Goal: Navigation & Orientation: Understand site structure

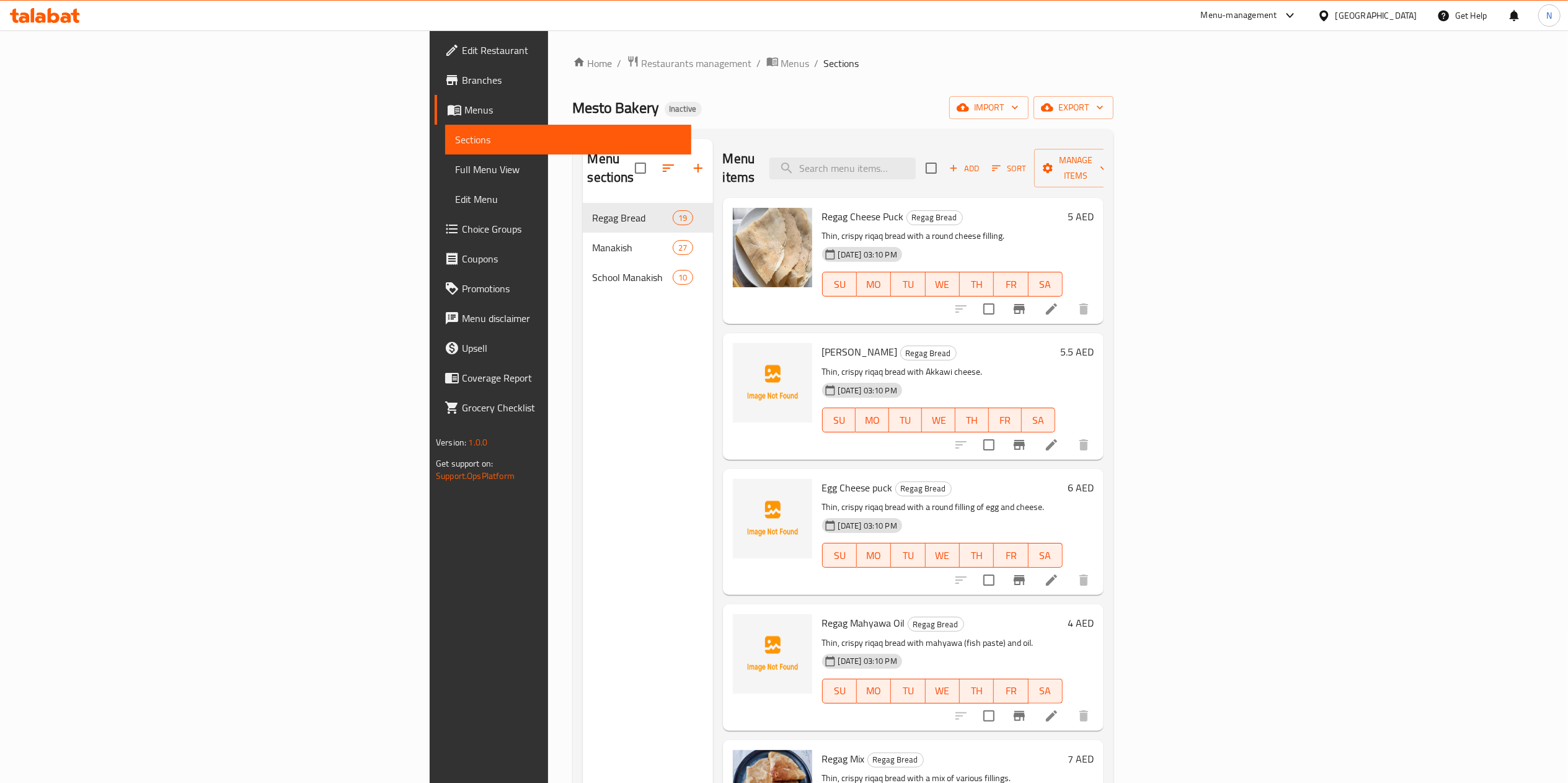
click at [641, 64] on span "Restaurants management" at bounding box center [696, 62] width 110 height 15
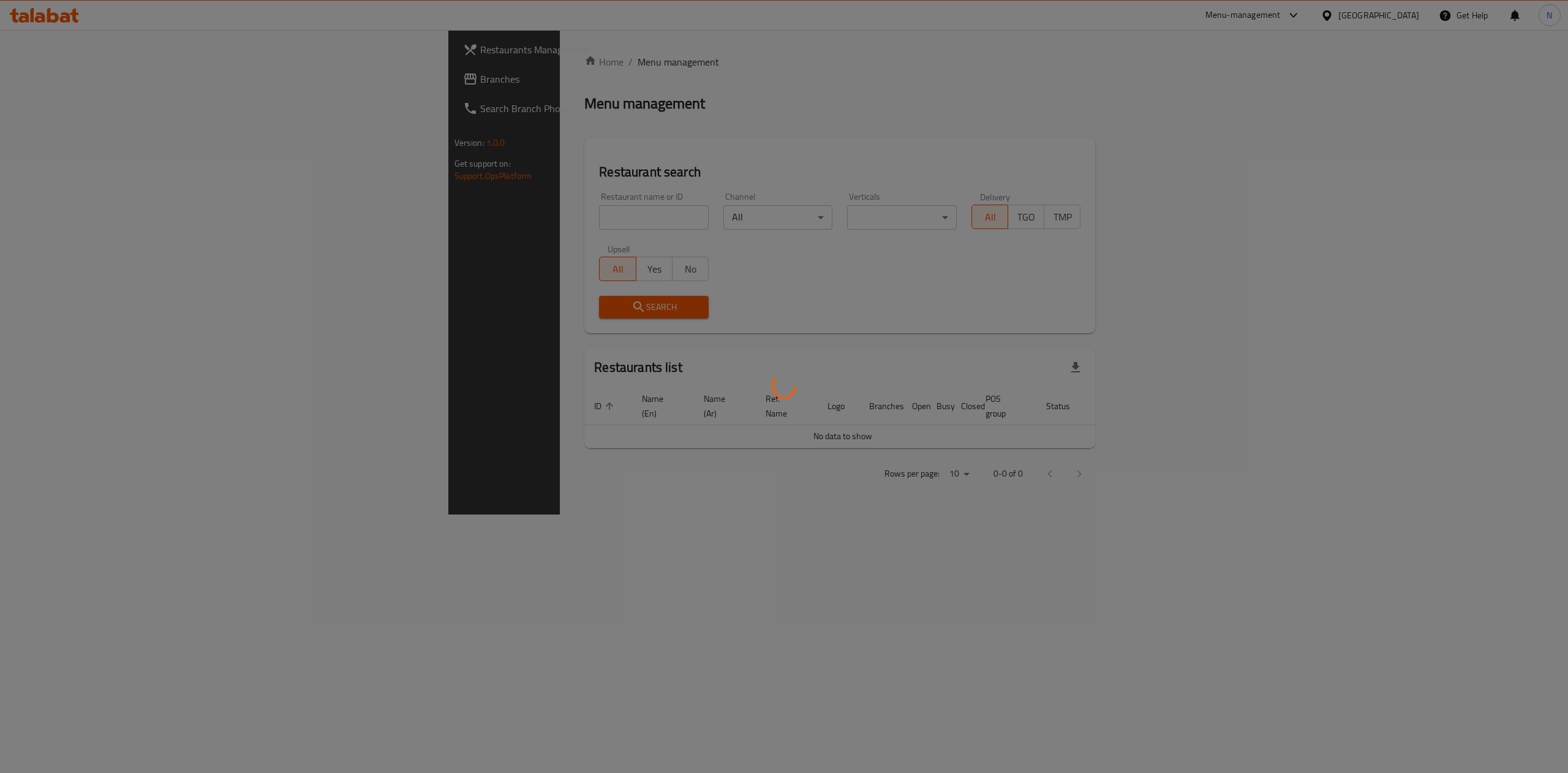
click at [140, 80] on div at bounding box center [784, 386] width 1568 height 773
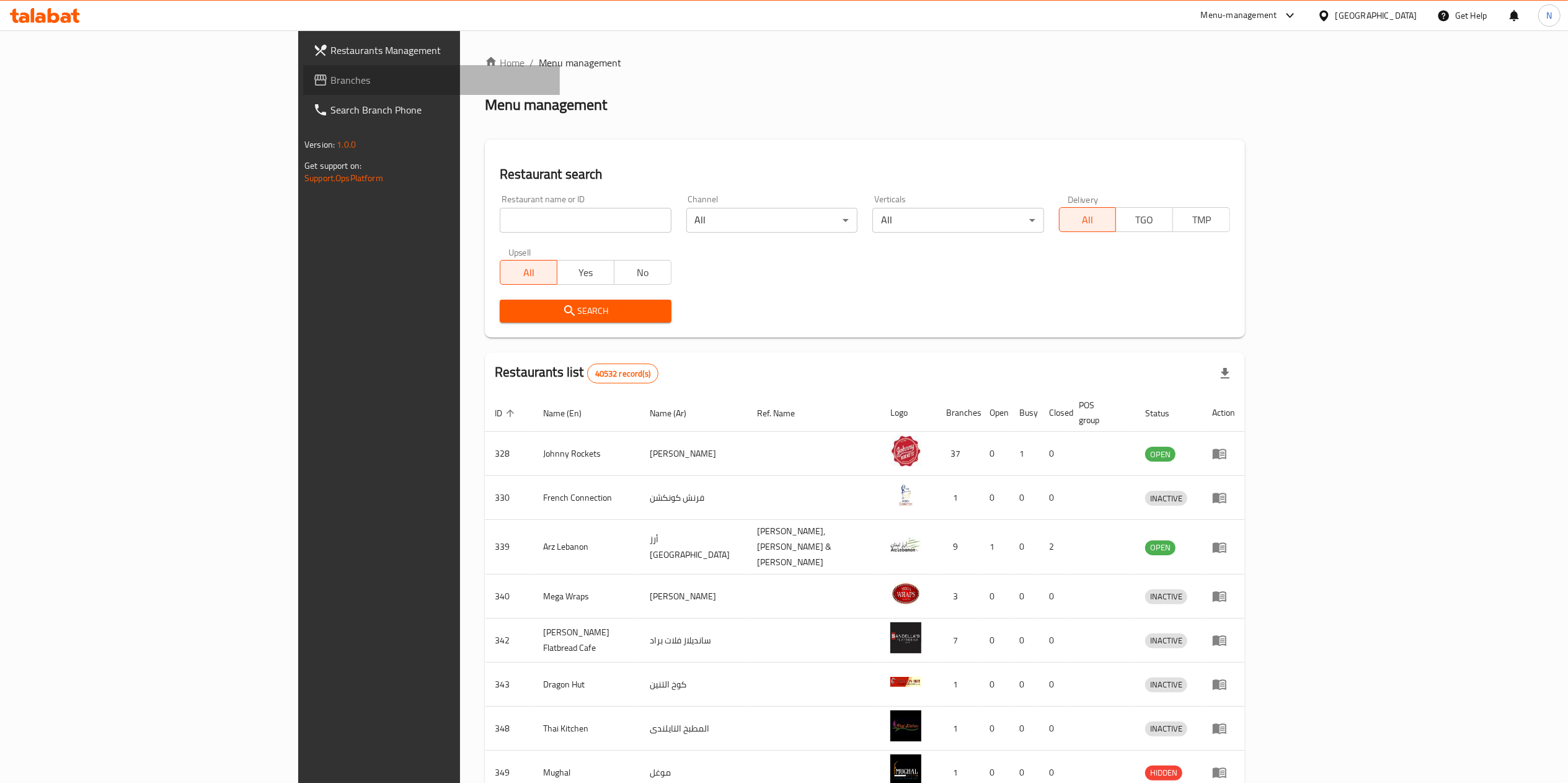
click at [330, 82] on span "Branches" at bounding box center [439, 80] width 219 height 15
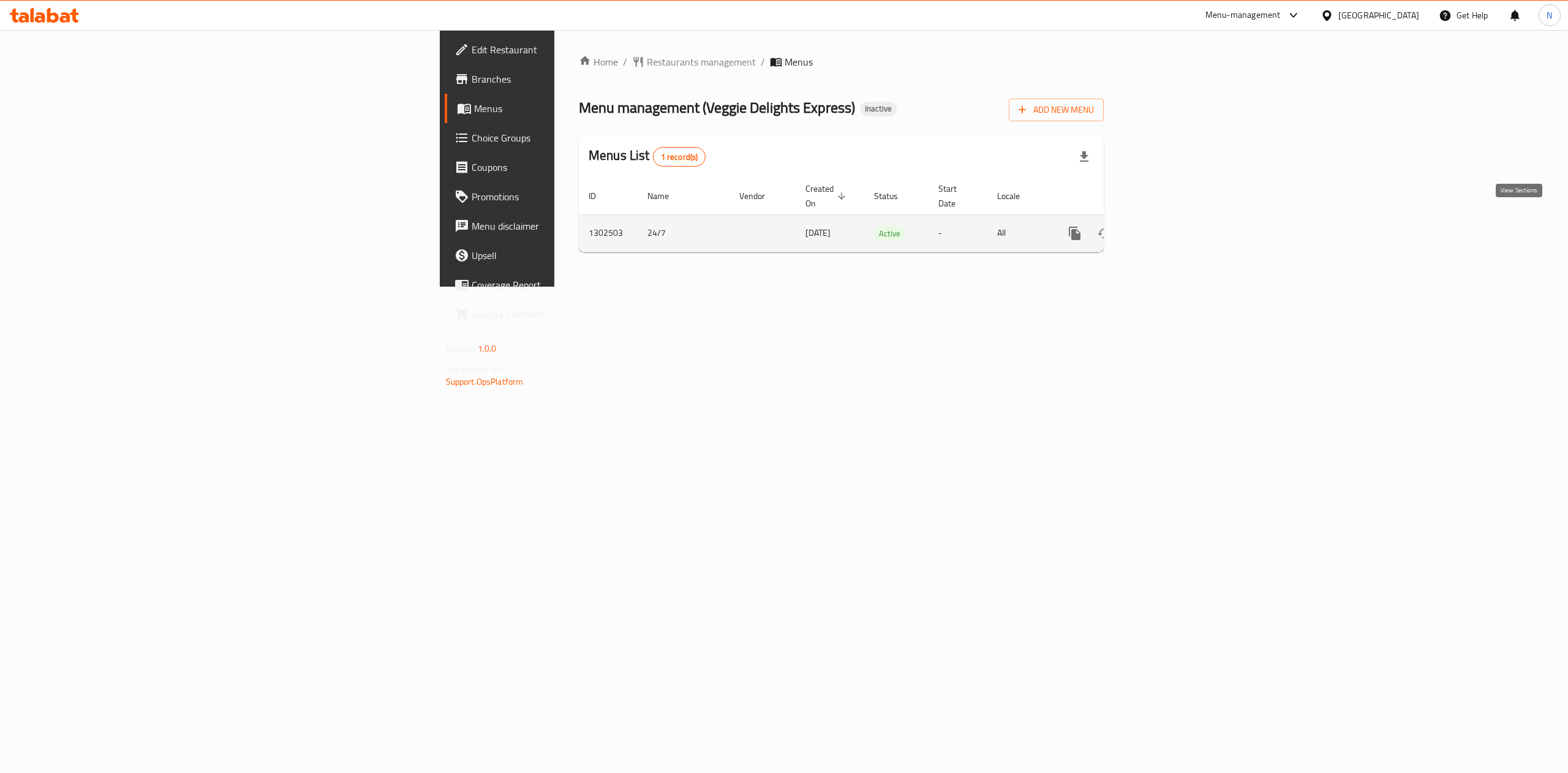
click at [1171, 226] on icon "enhanced table" at bounding box center [1163, 233] width 15 height 15
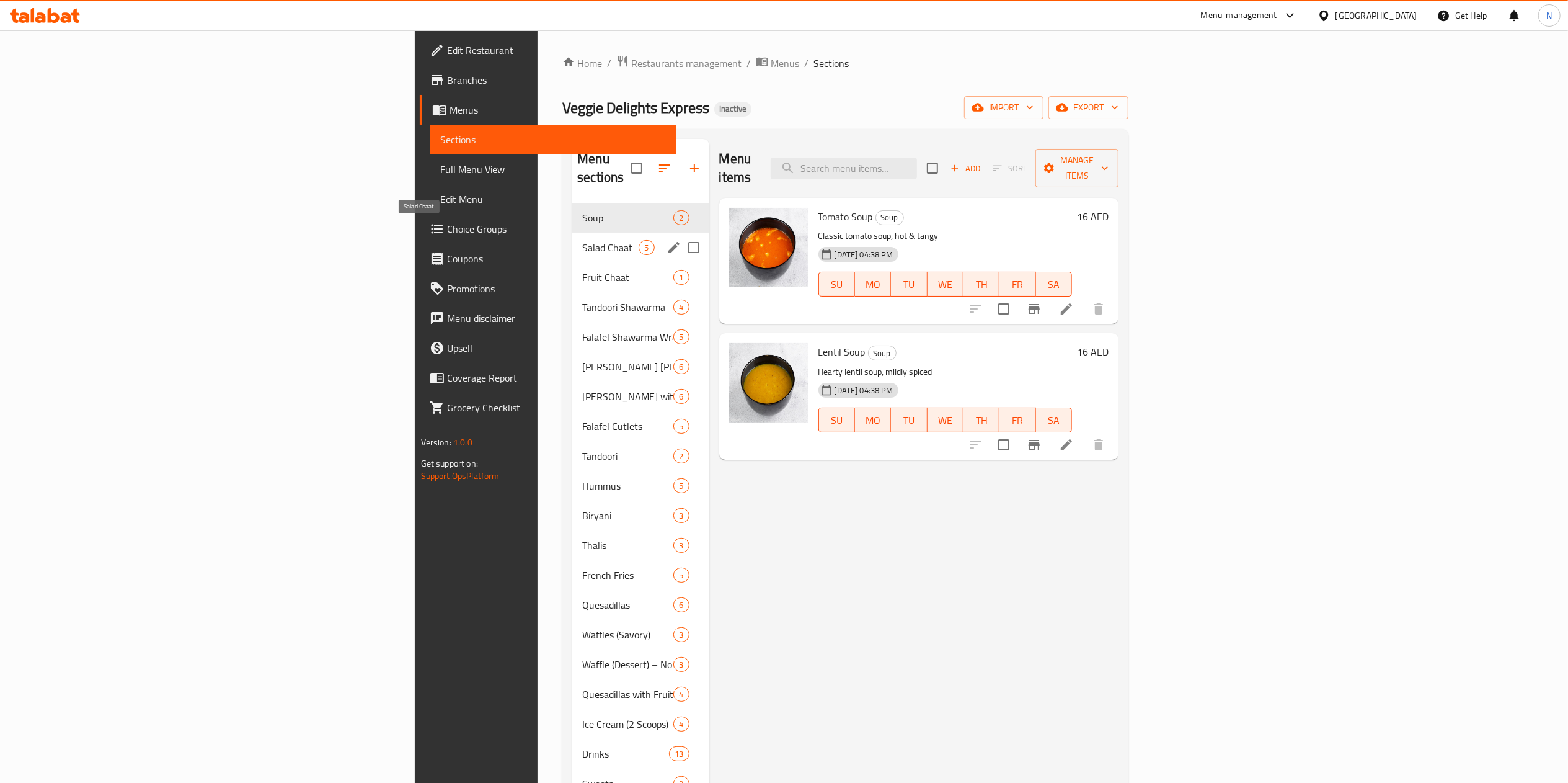
click at [582, 240] on span "Salad Chaat" at bounding box center [610, 247] width 56 height 15
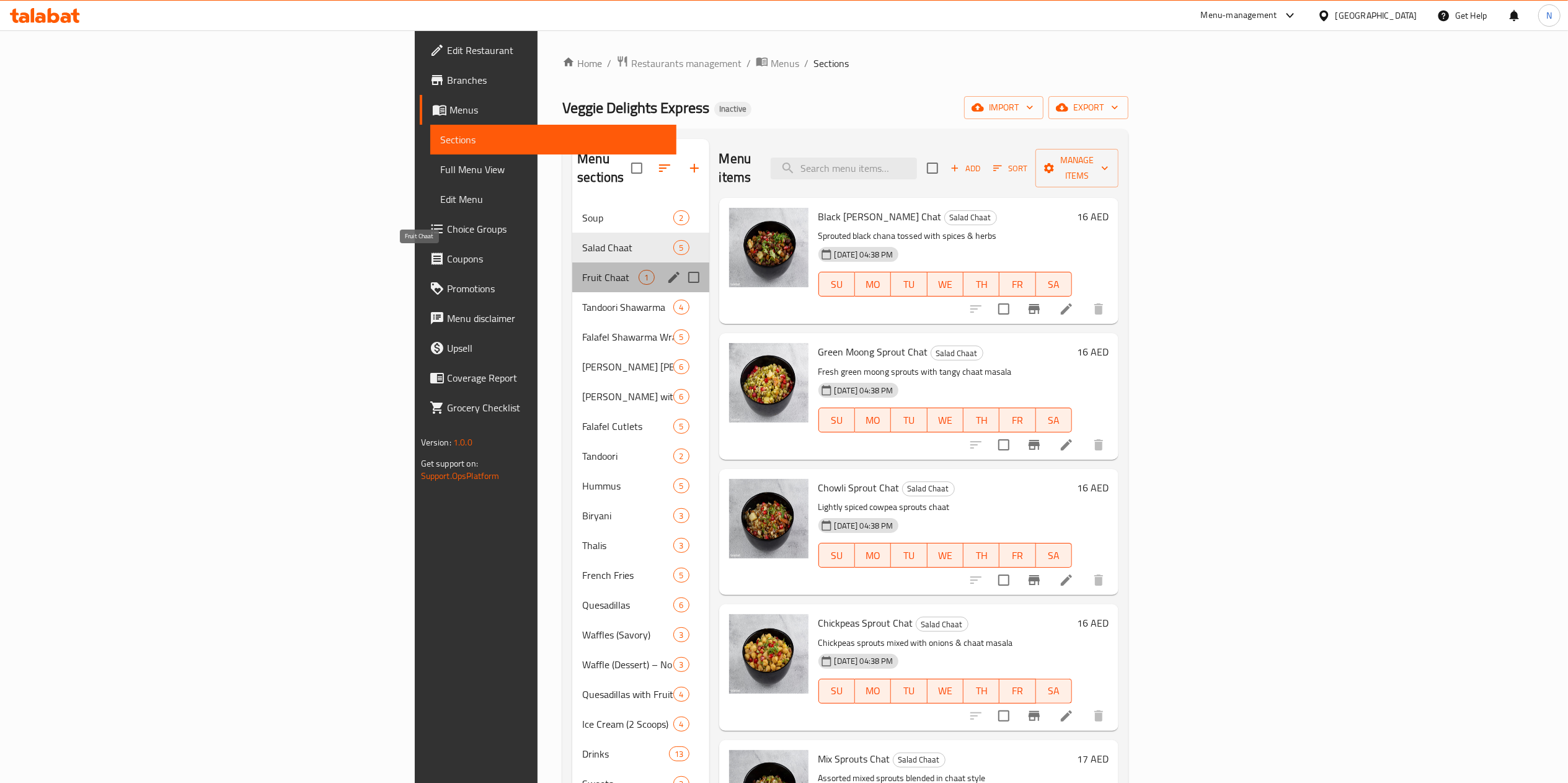
click at [582, 270] on span "Fruit Chaat" at bounding box center [610, 277] width 56 height 15
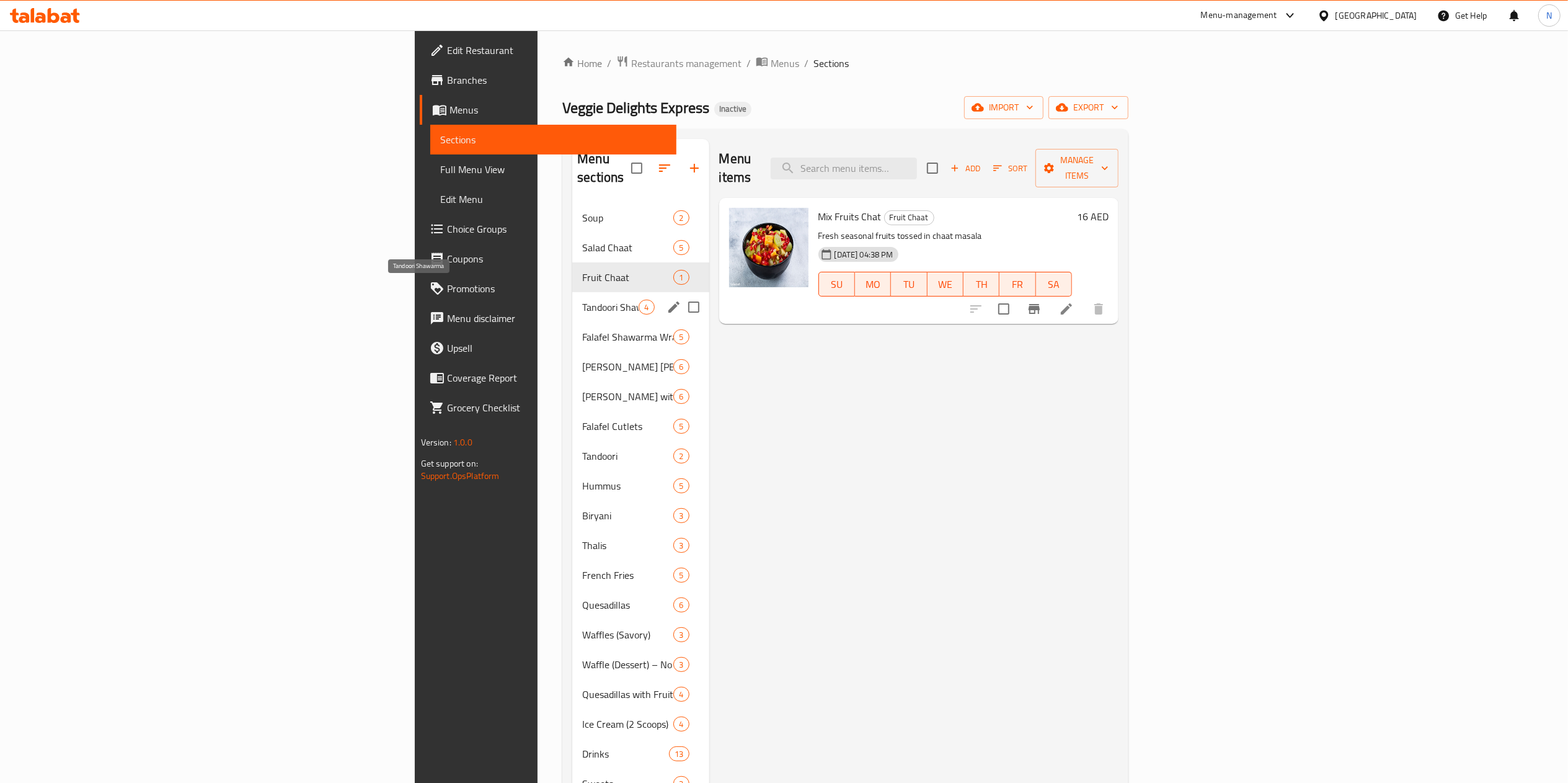
click at [582, 300] on span "Tandoori Shawarma" at bounding box center [610, 307] width 56 height 15
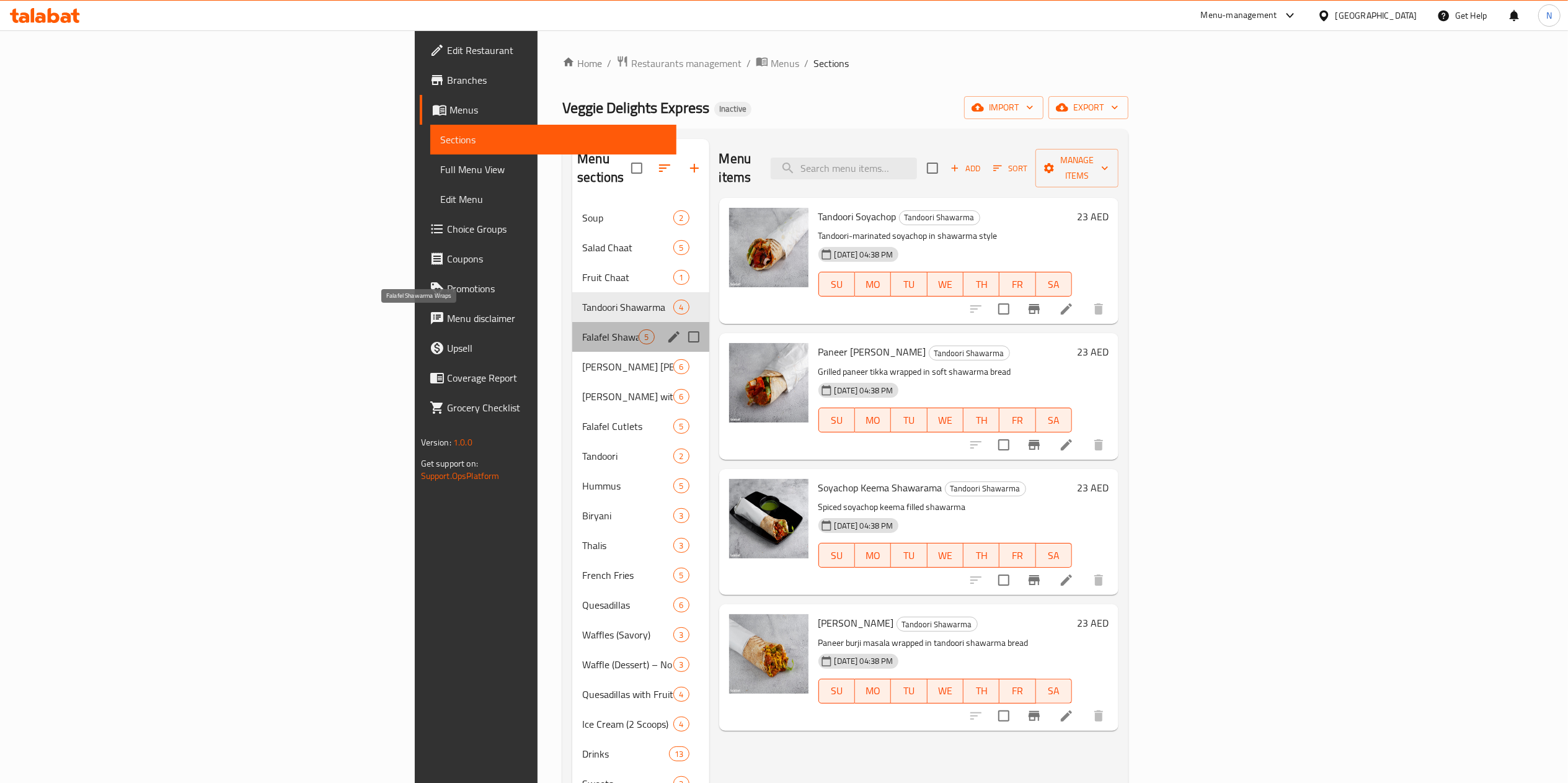
click at [582, 330] on span "Falafel Shawarma Wraps" at bounding box center [610, 336] width 56 height 15
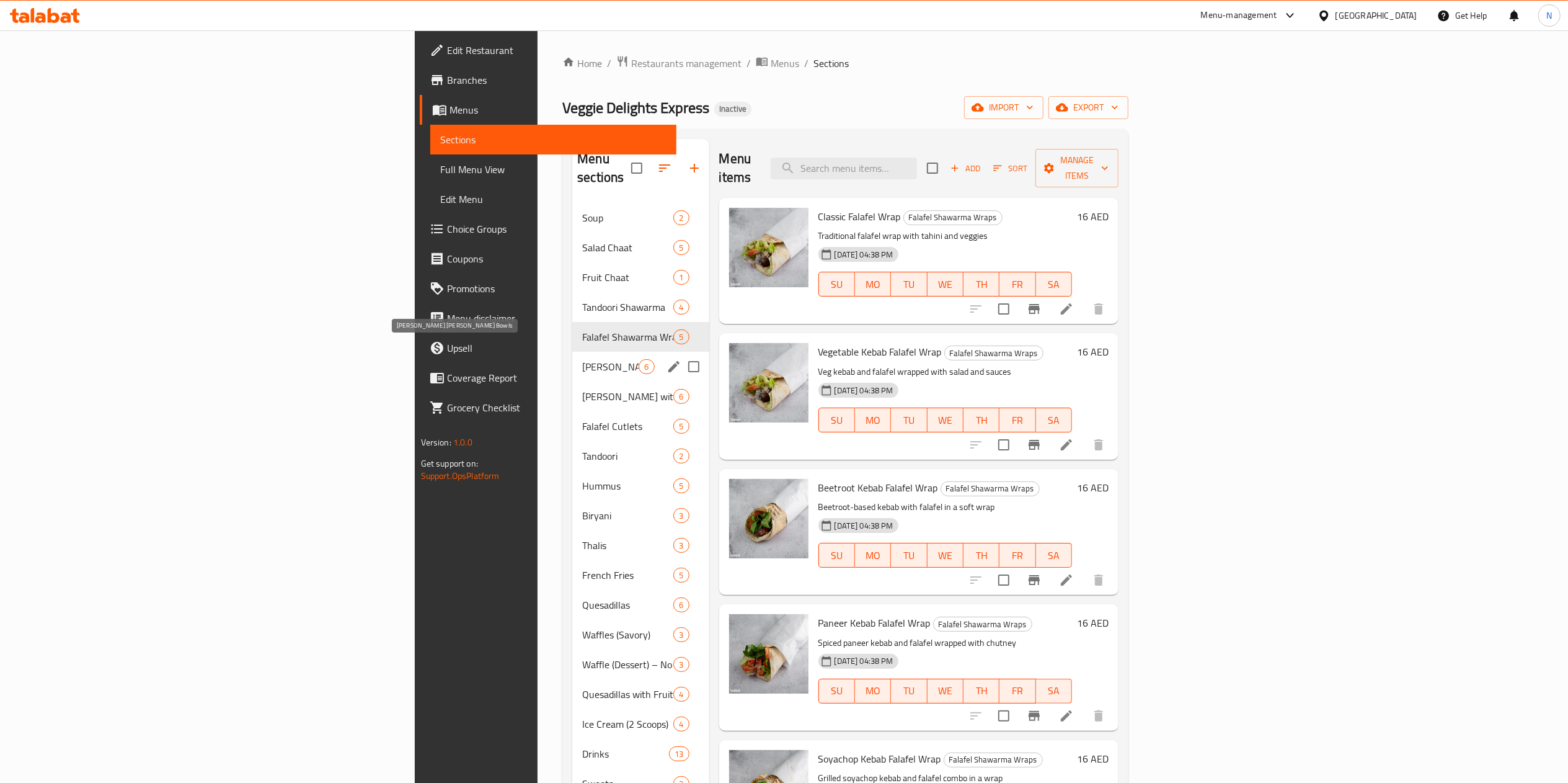
click at [582, 359] on span "[PERSON_NAME] [PERSON_NAME] Bowls" at bounding box center [610, 366] width 56 height 15
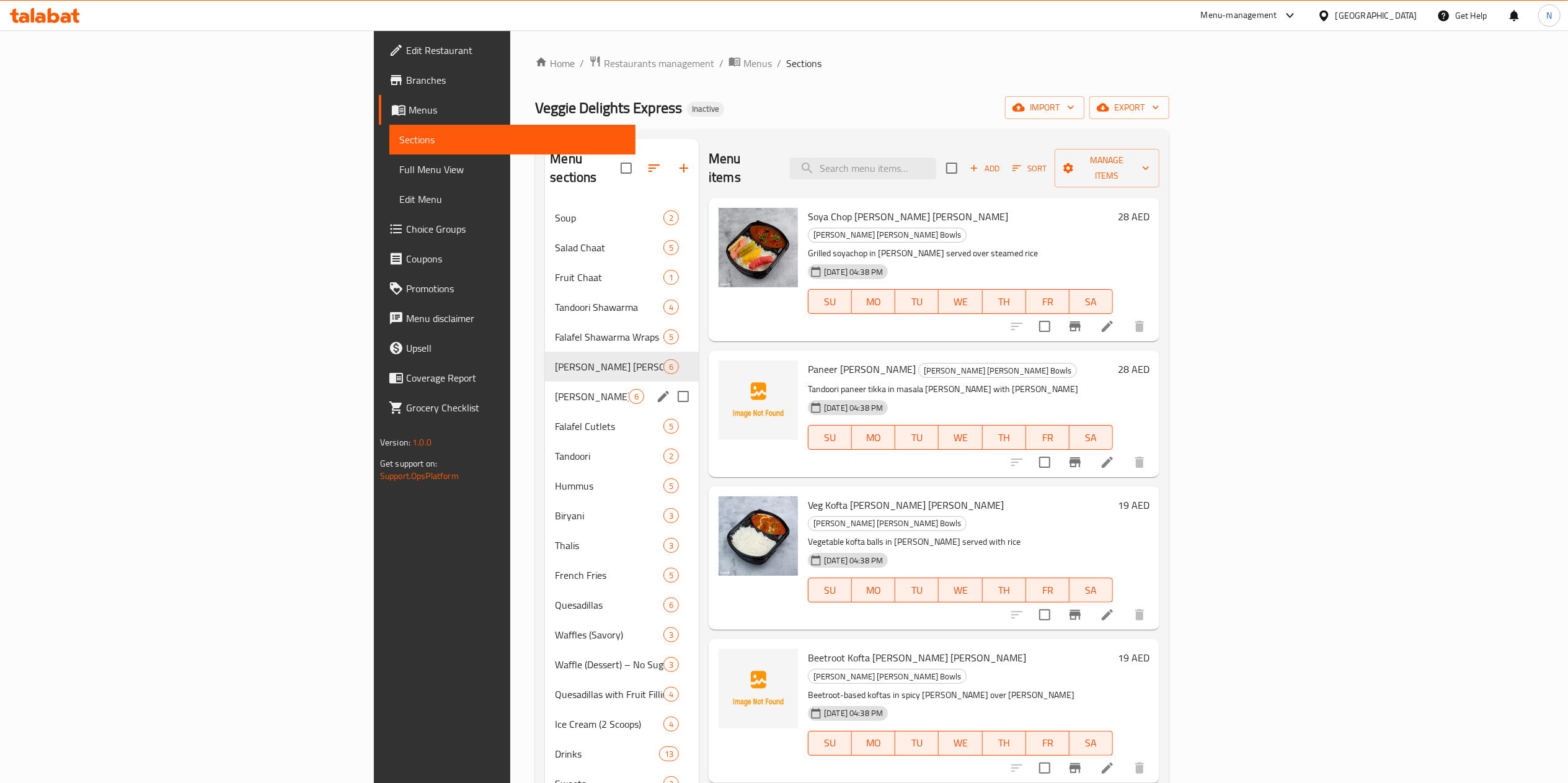
click at [545, 382] on div "[PERSON_NAME] with Two Rotis 6" at bounding box center [621, 396] width 153 height 29
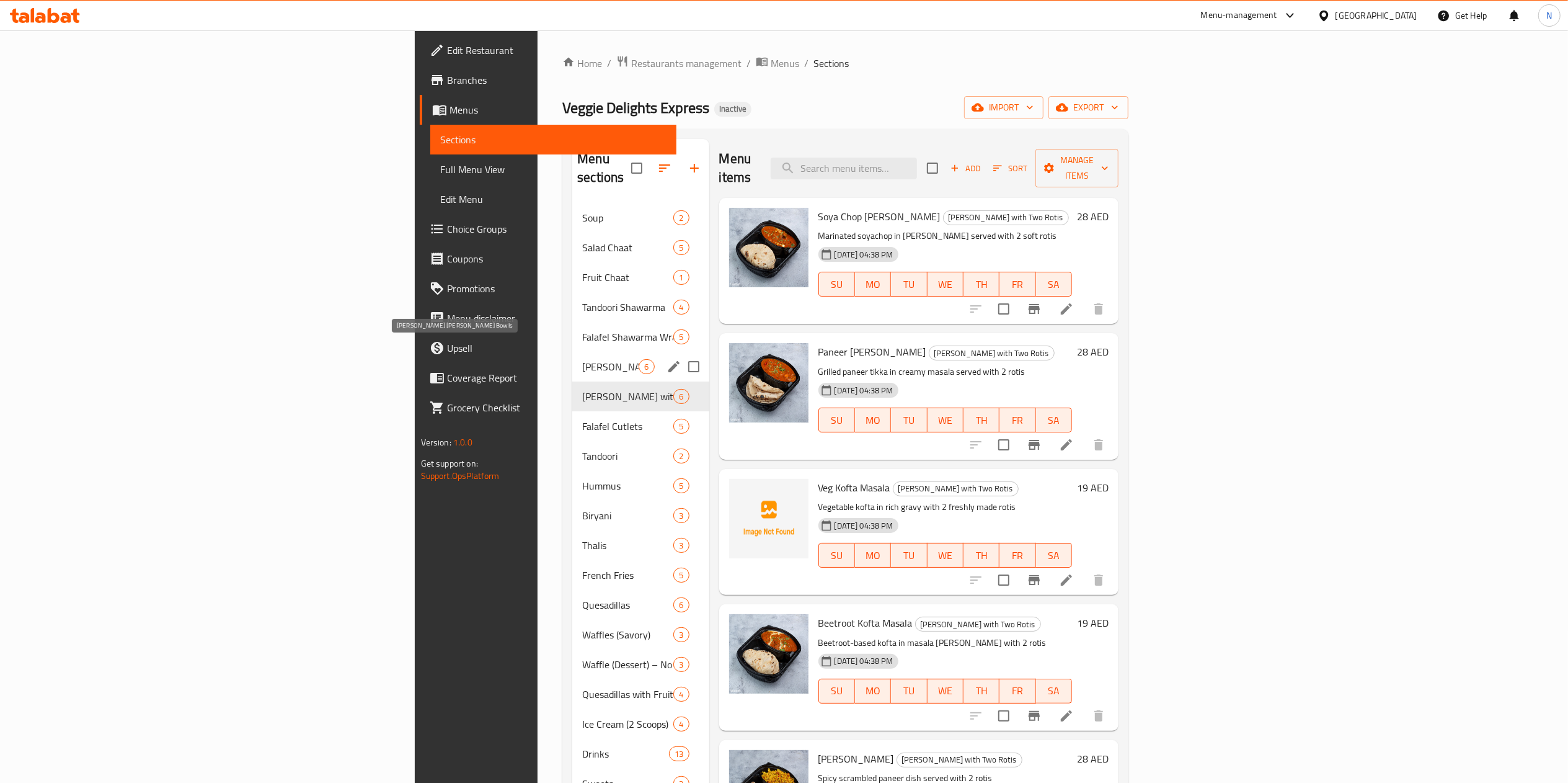
click at [582, 359] on span "[PERSON_NAME] [PERSON_NAME] Bowls" at bounding box center [610, 366] width 56 height 15
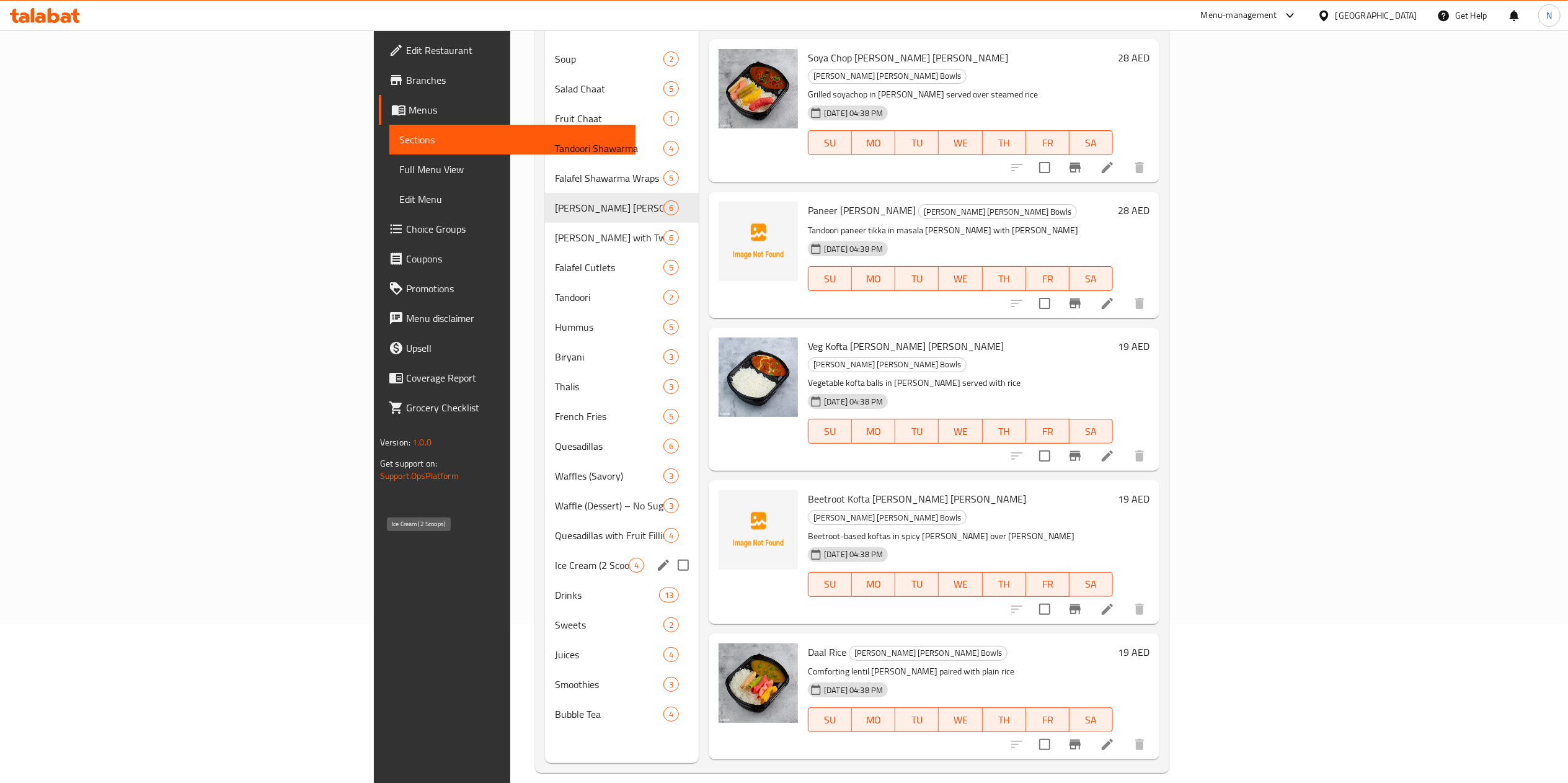
scroll to position [174, 0]
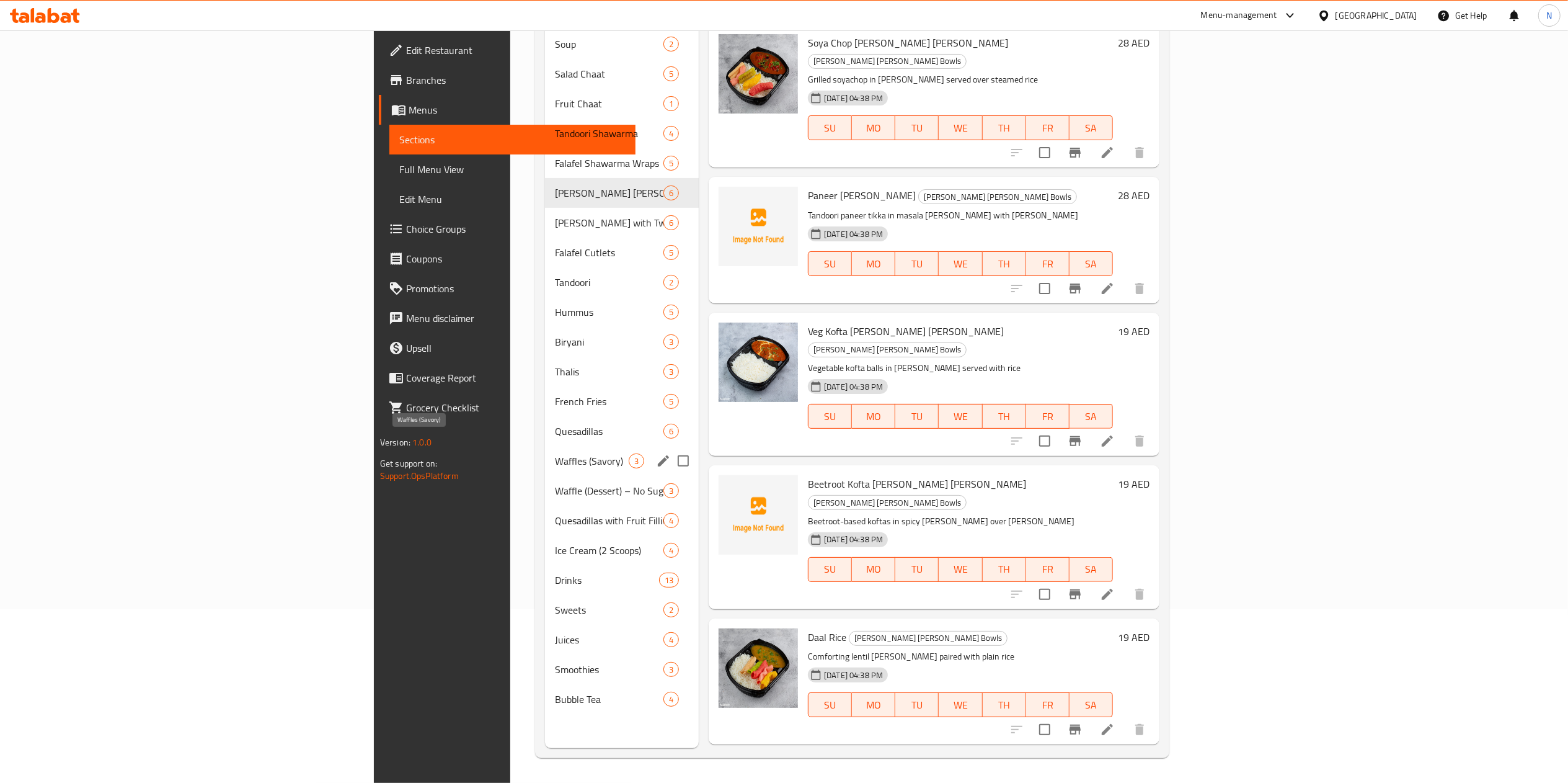
click at [555, 453] on span "Waffles (Savory)" at bounding box center [591, 460] width 74 height 15
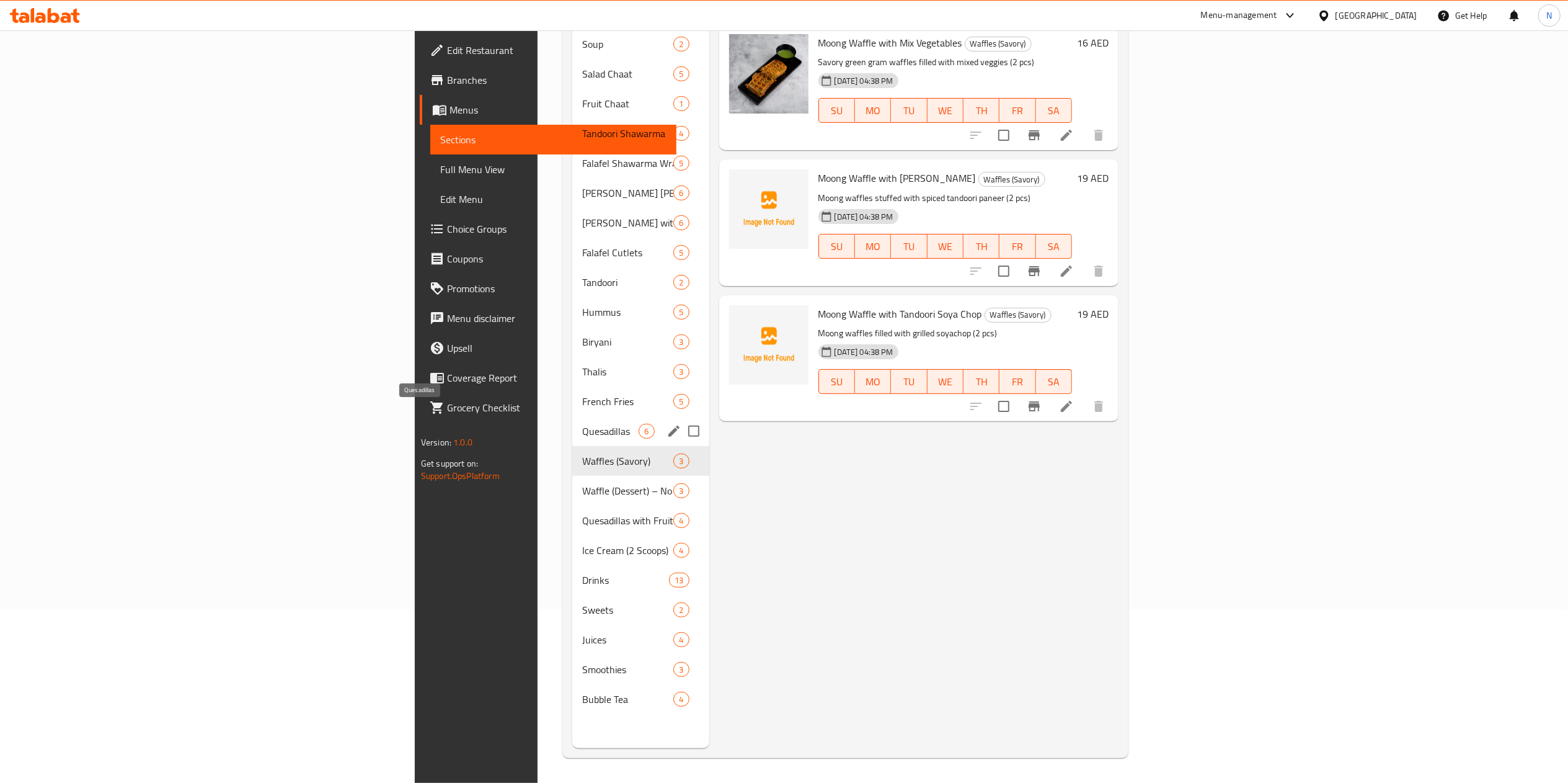
click at [582, 424] on span "Quesadillas" at bounding box center [610, 431] width 56 height 15
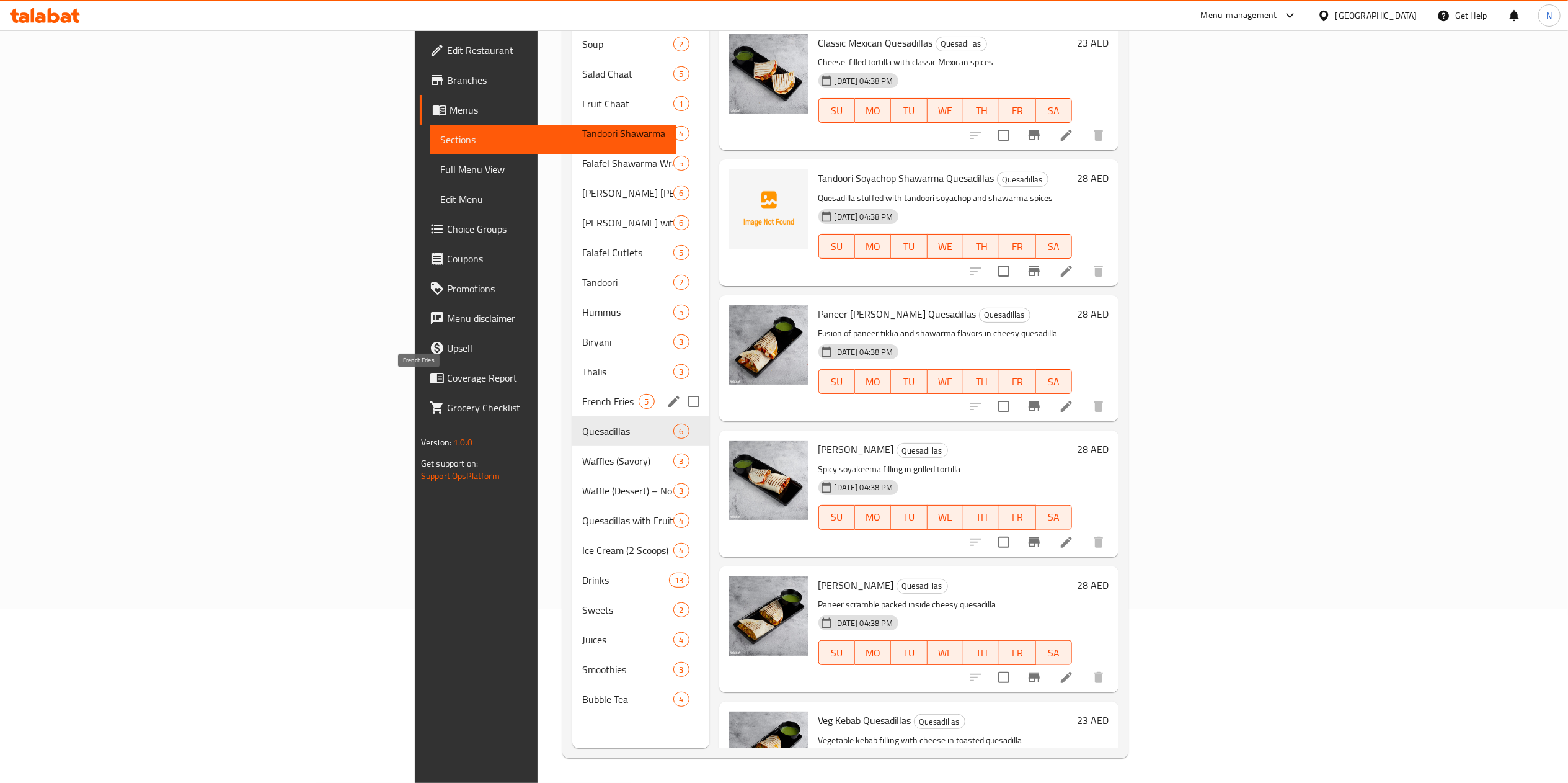
click at [582, 394] on span "French Fries" at bounding box center [610, 401] width 56 height 15
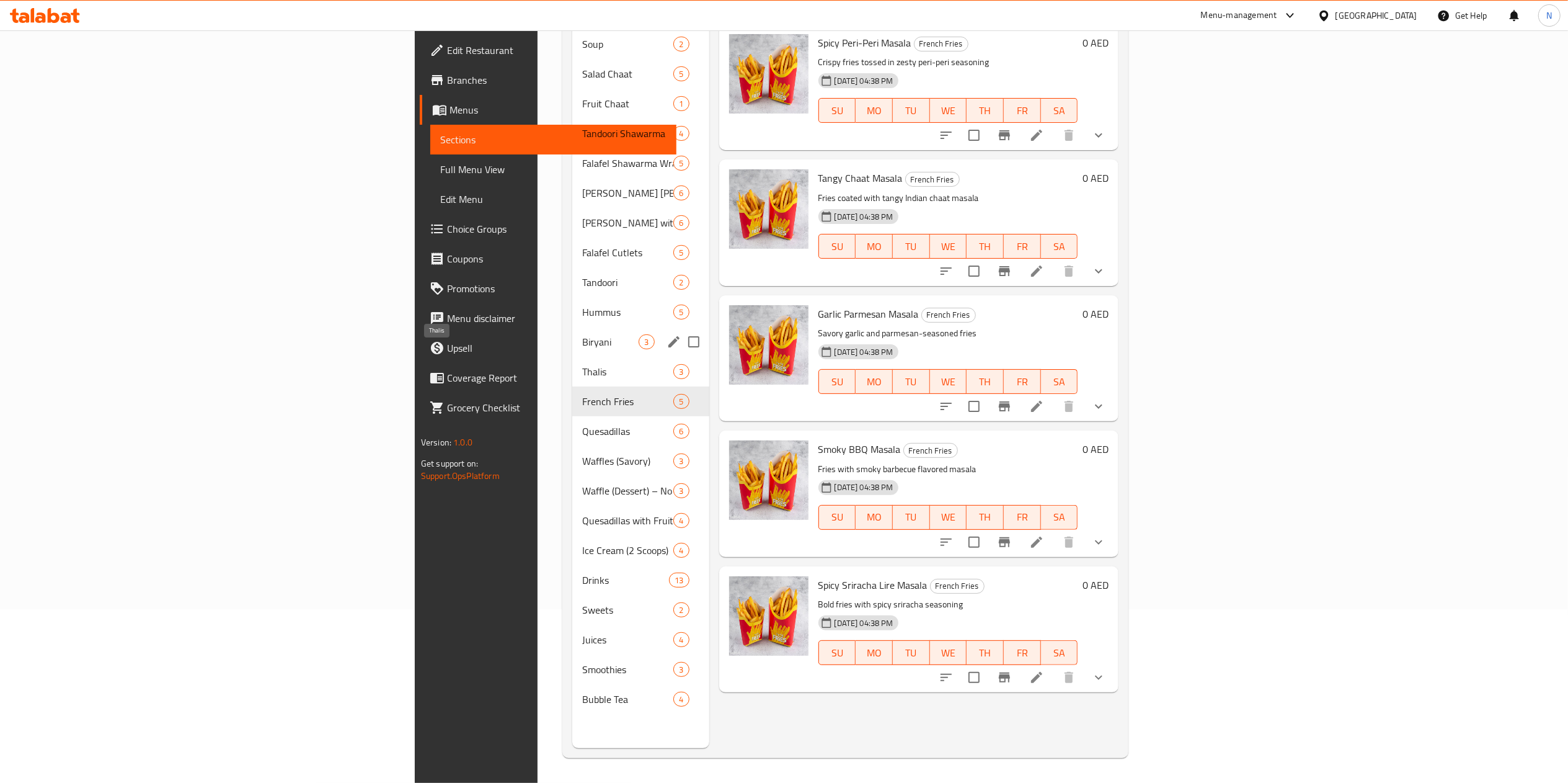
scroll to position [50, 0]
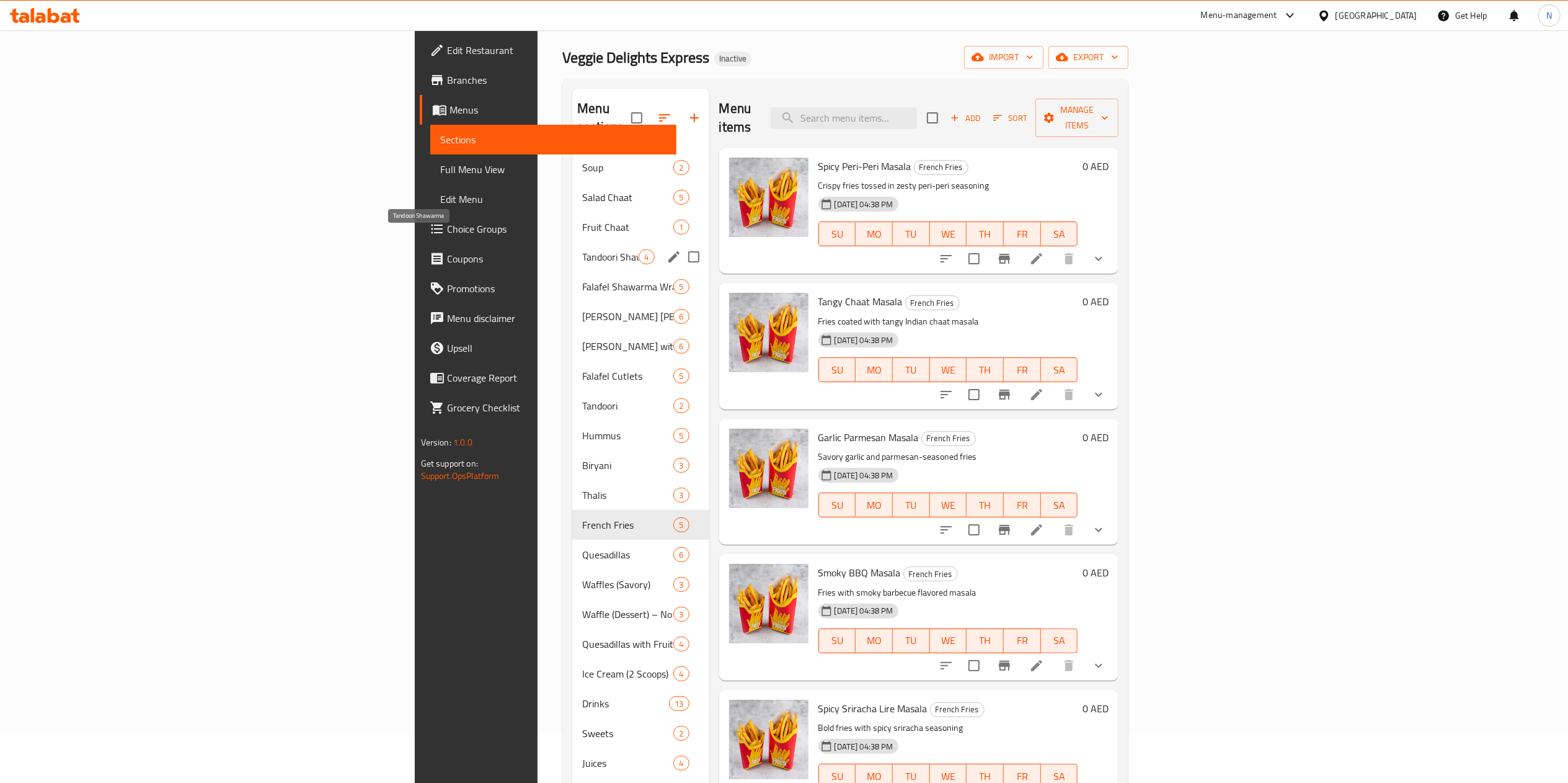
click at [582, 250] on span "Tandoori Shawarma" at bounding box center [610, 257] width 56 height 15
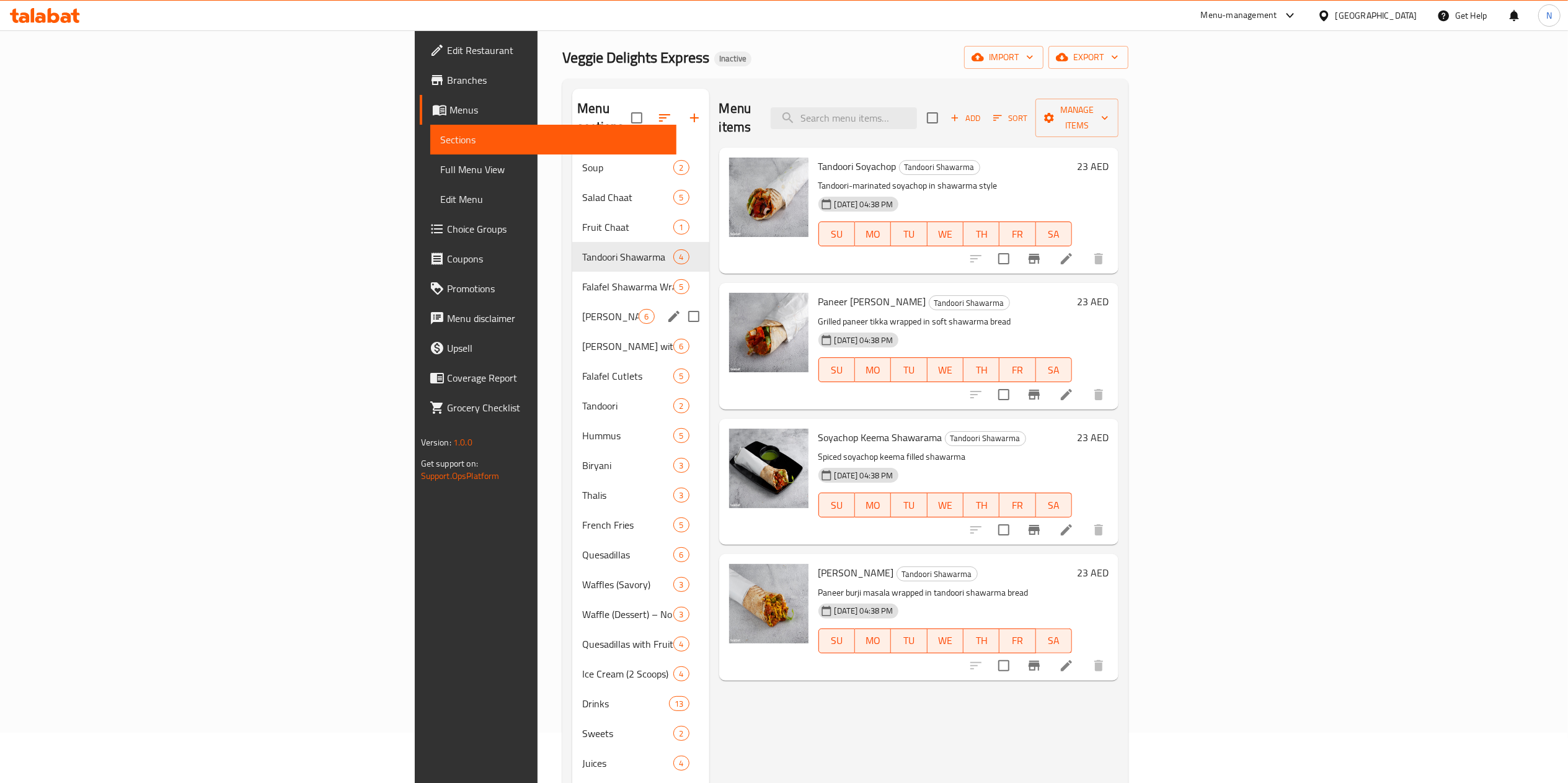
click at [572, 302] on div "[PERSON_NAME] [PERSON_NAME] Bowls 6" at bounding box center [640, 316] width 136 height 29
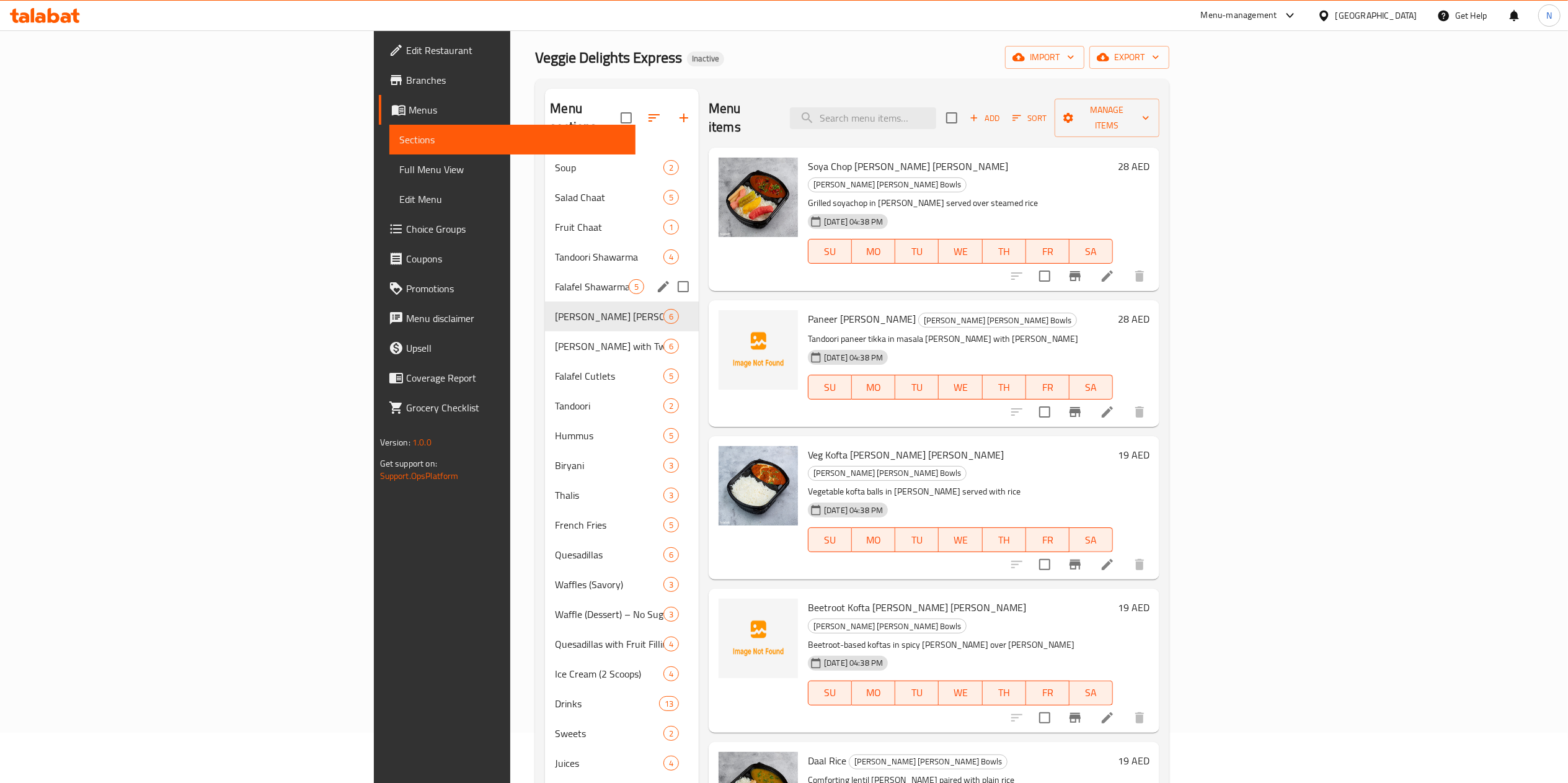
click at [545, 271] on div "Falafel Shawarma Wraps 5" at bounding box center [621, 286] width 153 height 29
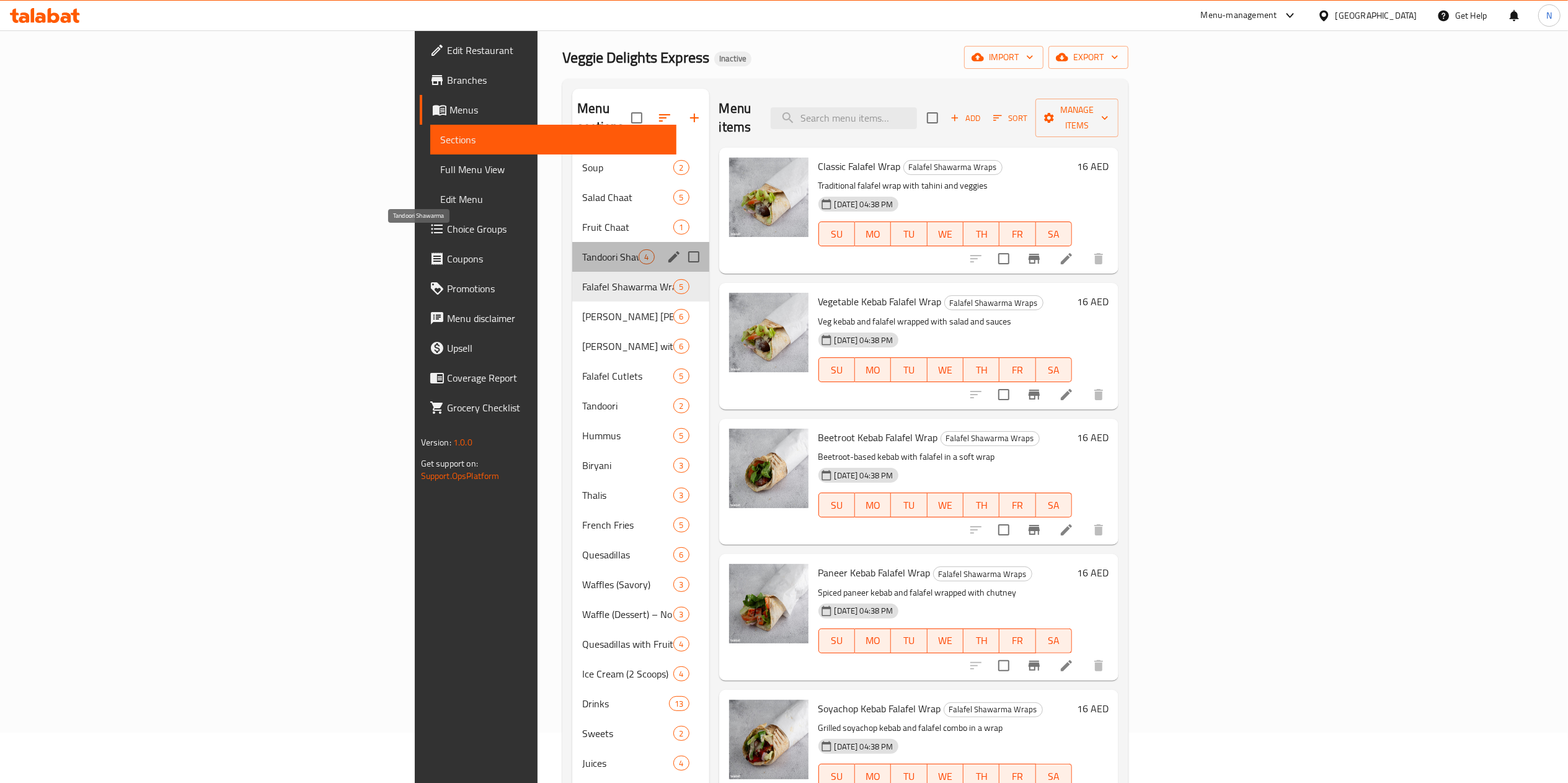
click at [582, 250] on span "Tandoori Shawarma" at bounding box center [610, 257] width 56 height 15
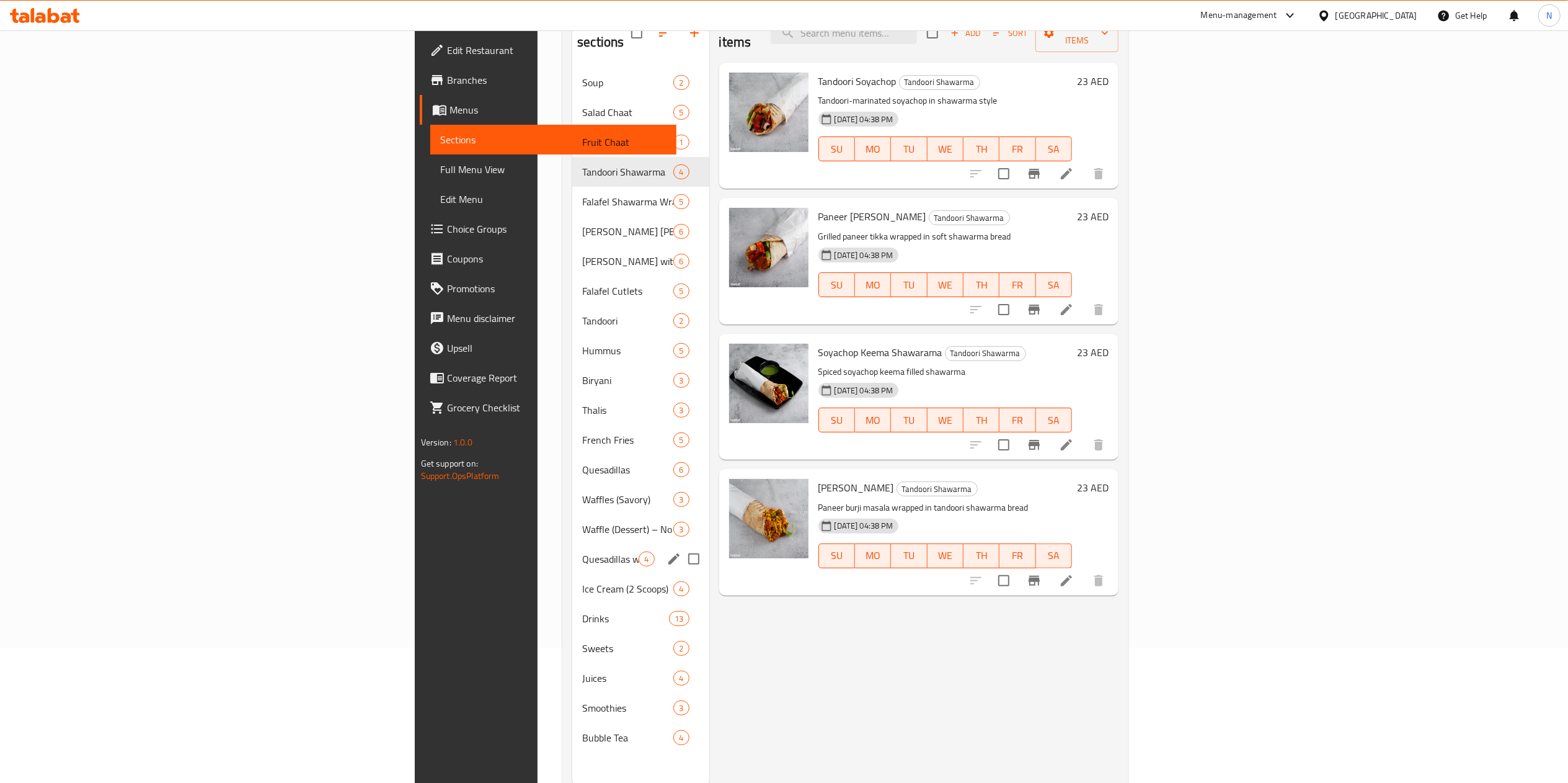
scroll to position [174, 0]
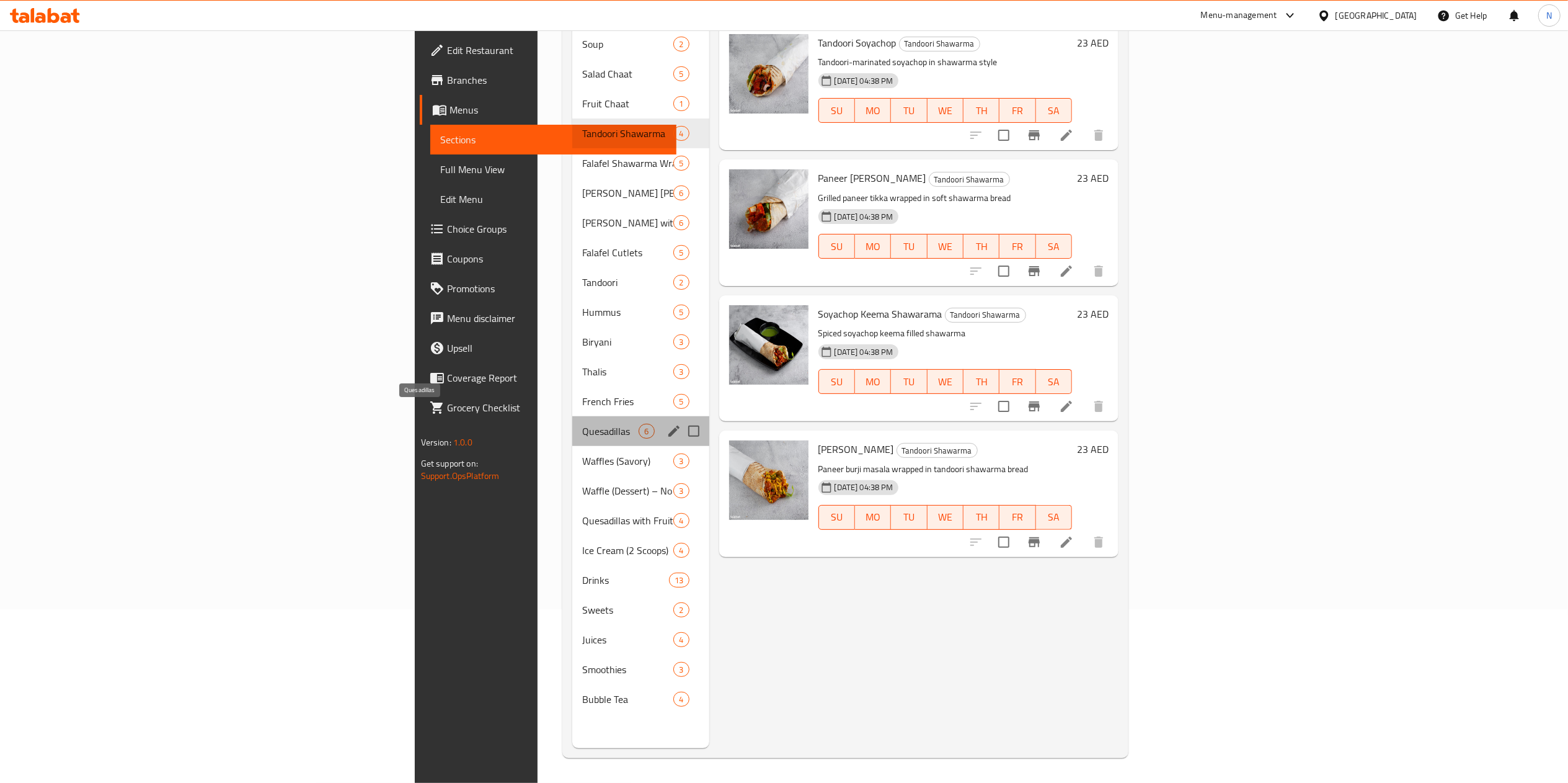
click at [582, 424] on span "Quesadillas" at bounding box center [610, 431] width 56 height 15
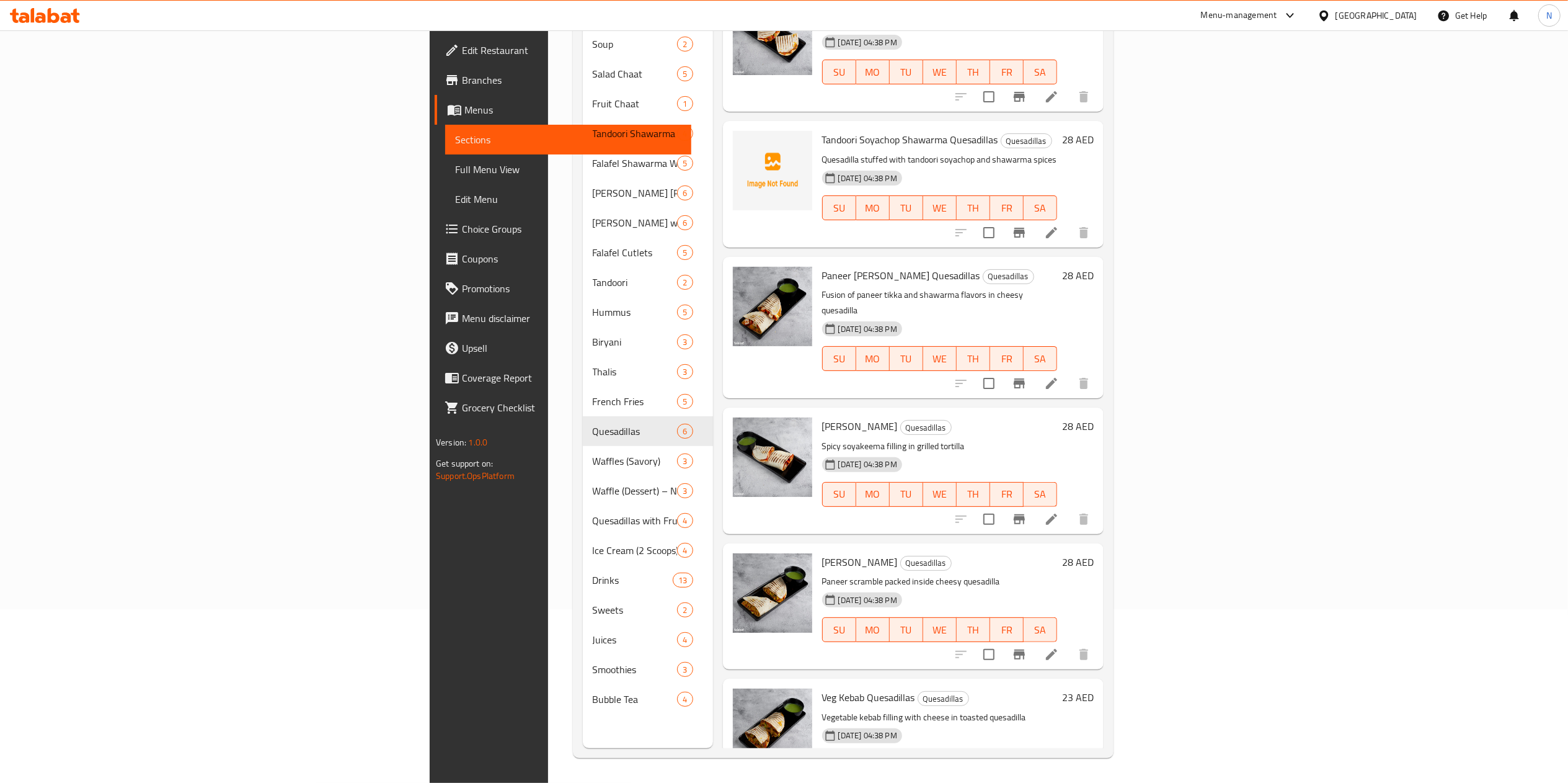
scroll to position [60, 0]
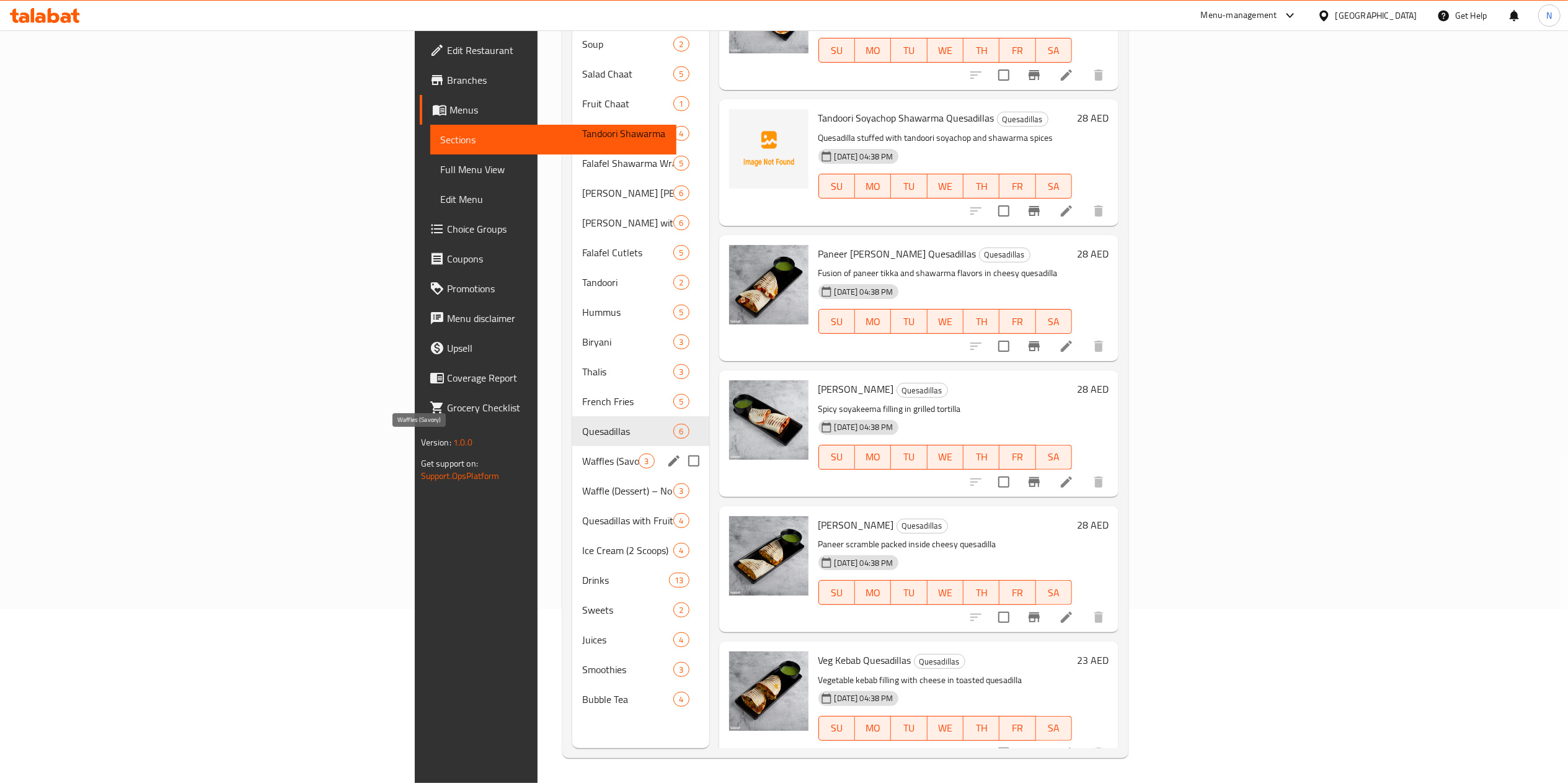
click at [582, 453] on span "Waffles (Savory)" at bounding box center [610, 460] width 56 height 15
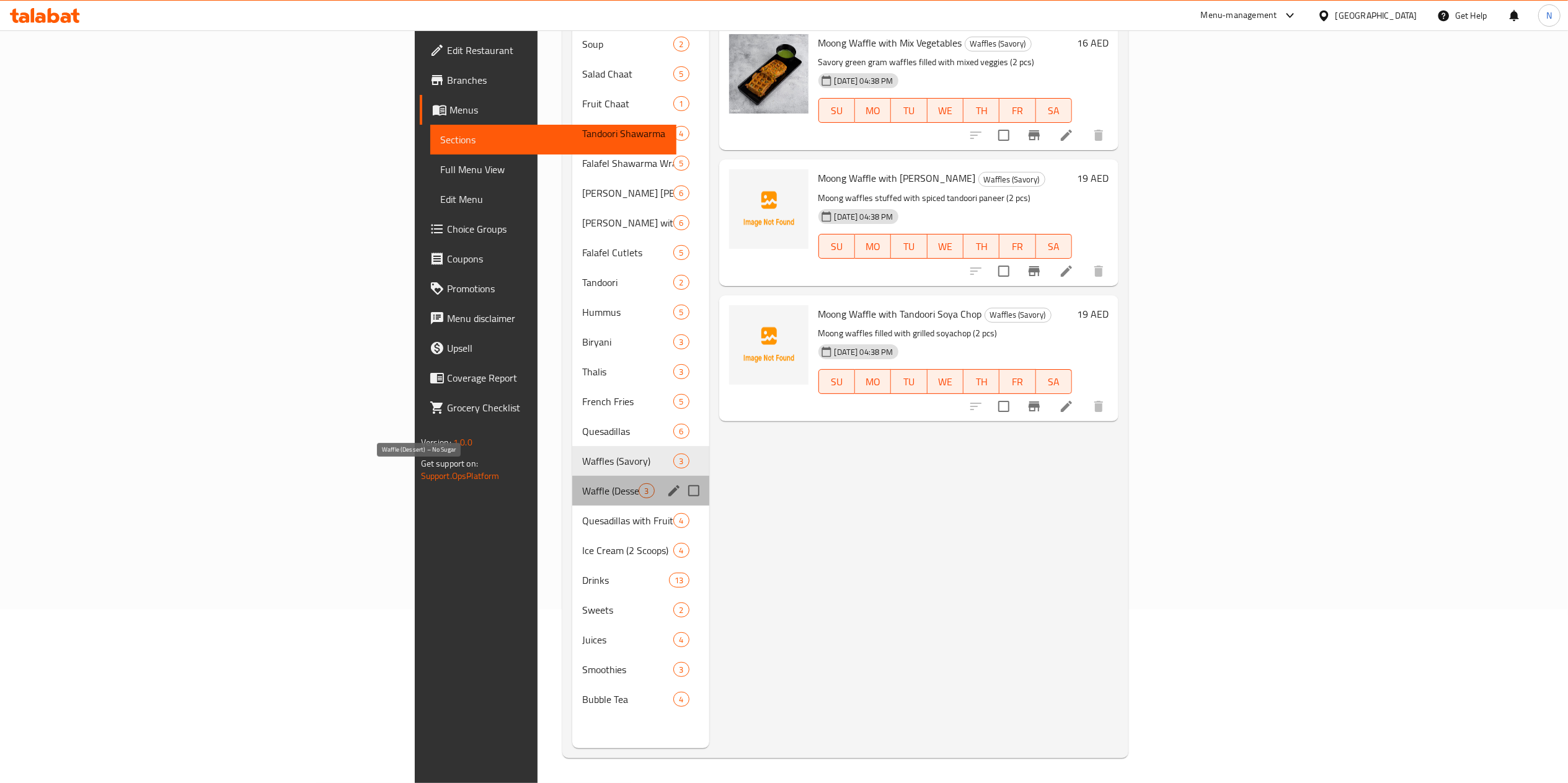
click at [582, 483] on span "Waffle (Dessert) – No Sugar" at bounding box center [610, 490] width 56 height 15
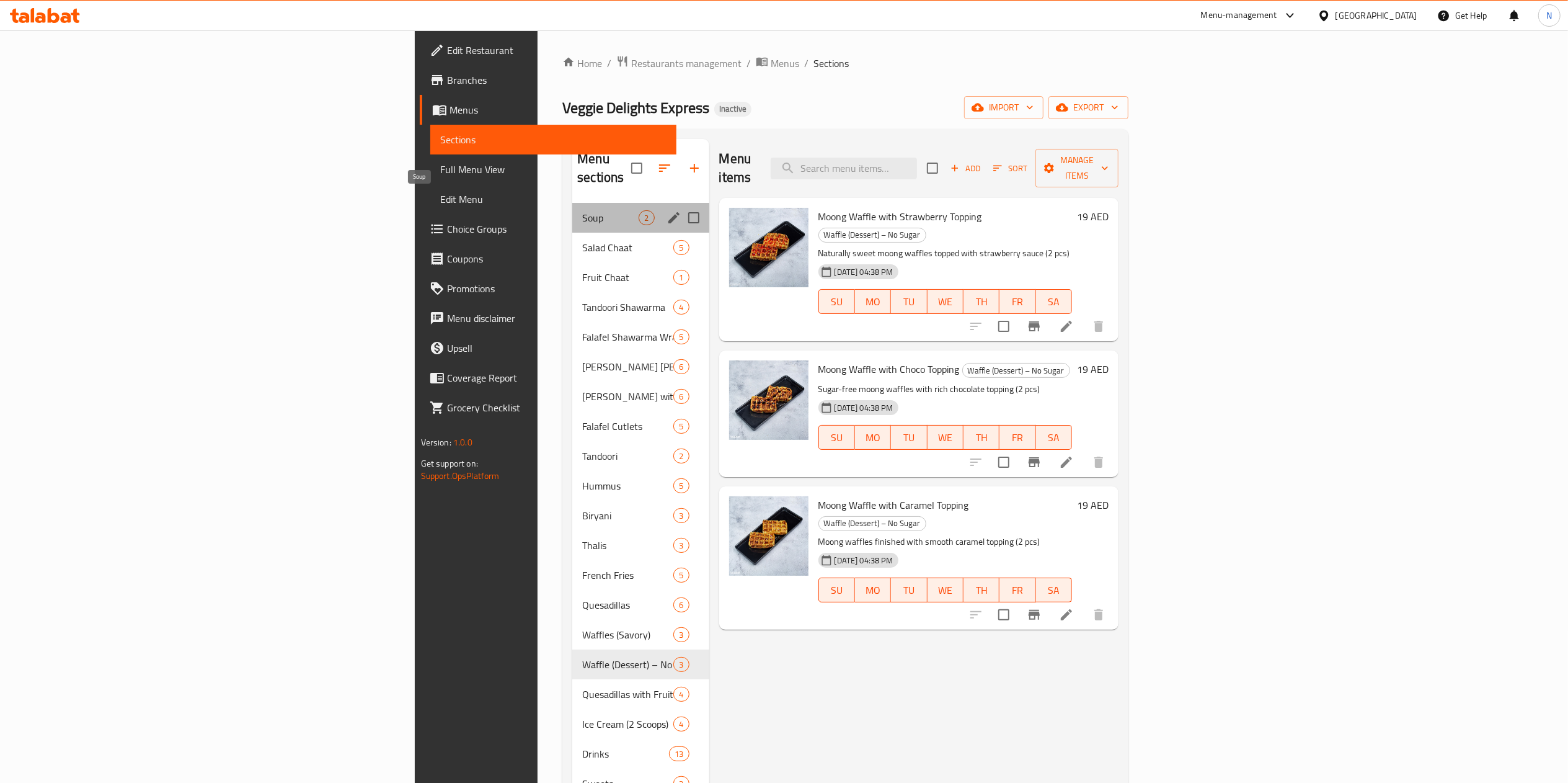
click at [582, 211] on span "Soup" at bounding box center [610, 218] width 56 height 15
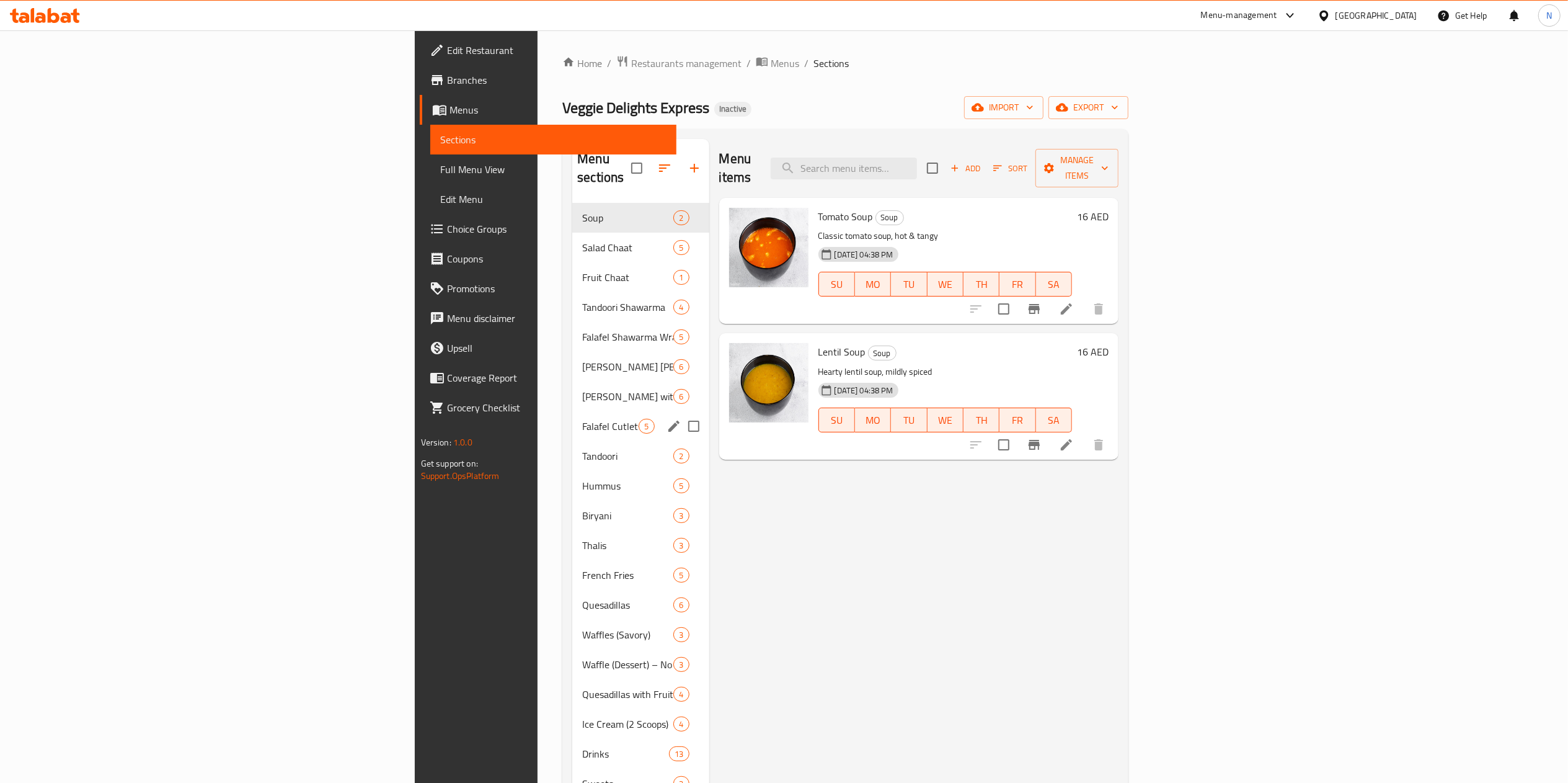
click at [582, 419] on span "Falafel Cutlets" at bounding box center [610, 426] width 56 height 15
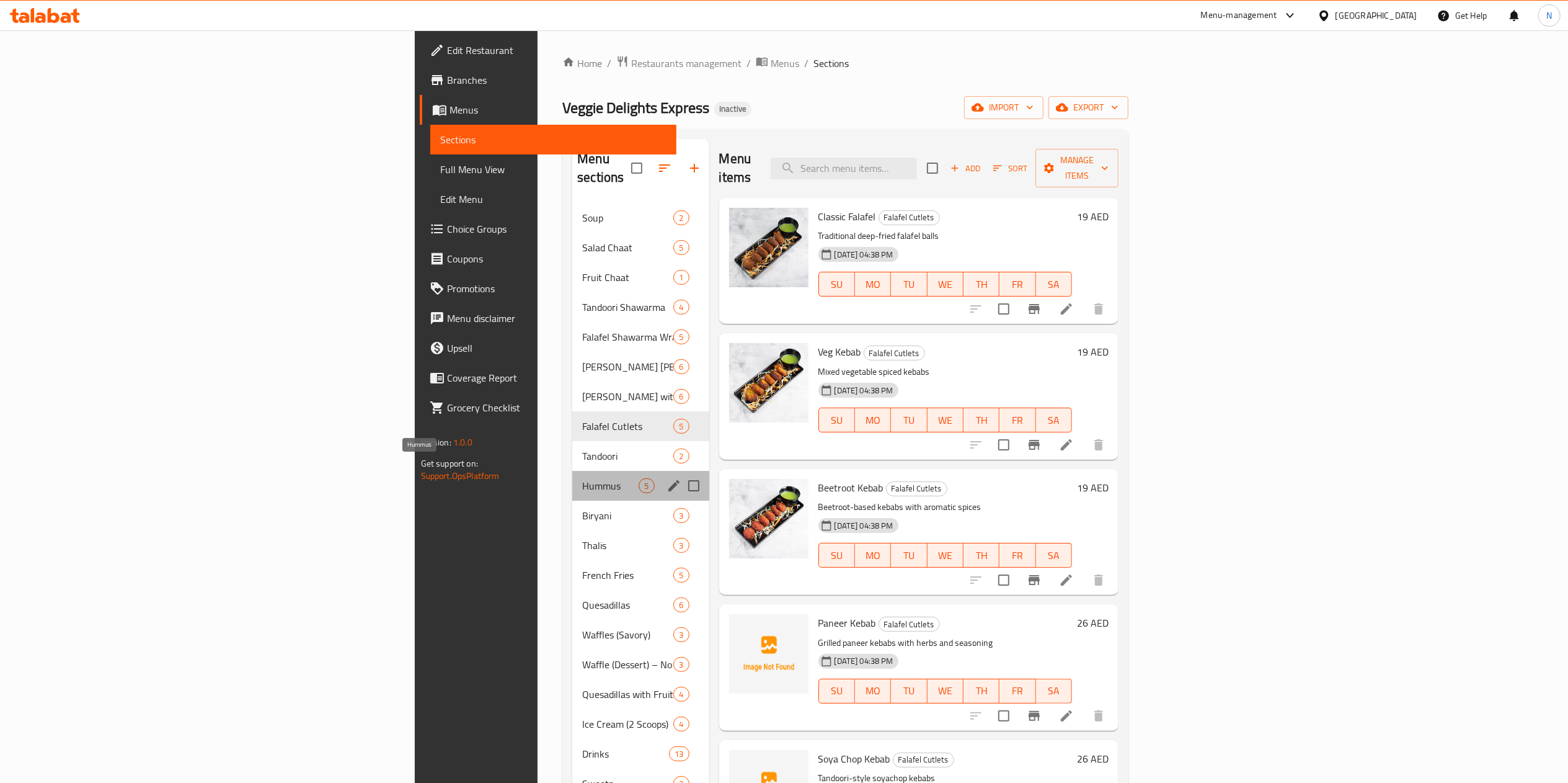
click at [582, 479] on span "Hummus" at bounding box center [610, 486] width 56 height 15
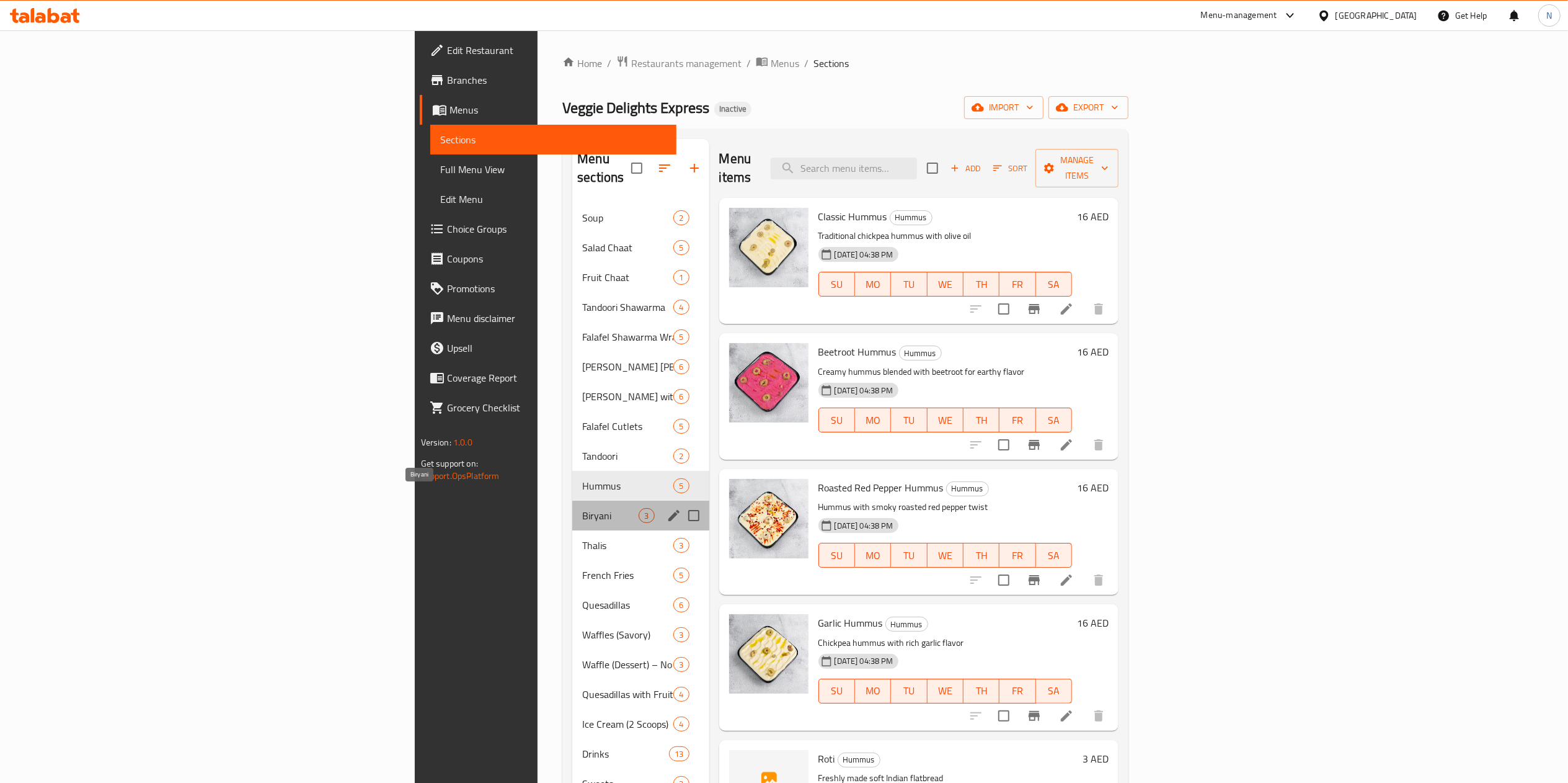
click at [582, 508] on span "Biryani" at bounding box center [610, 515] width 56 height 15
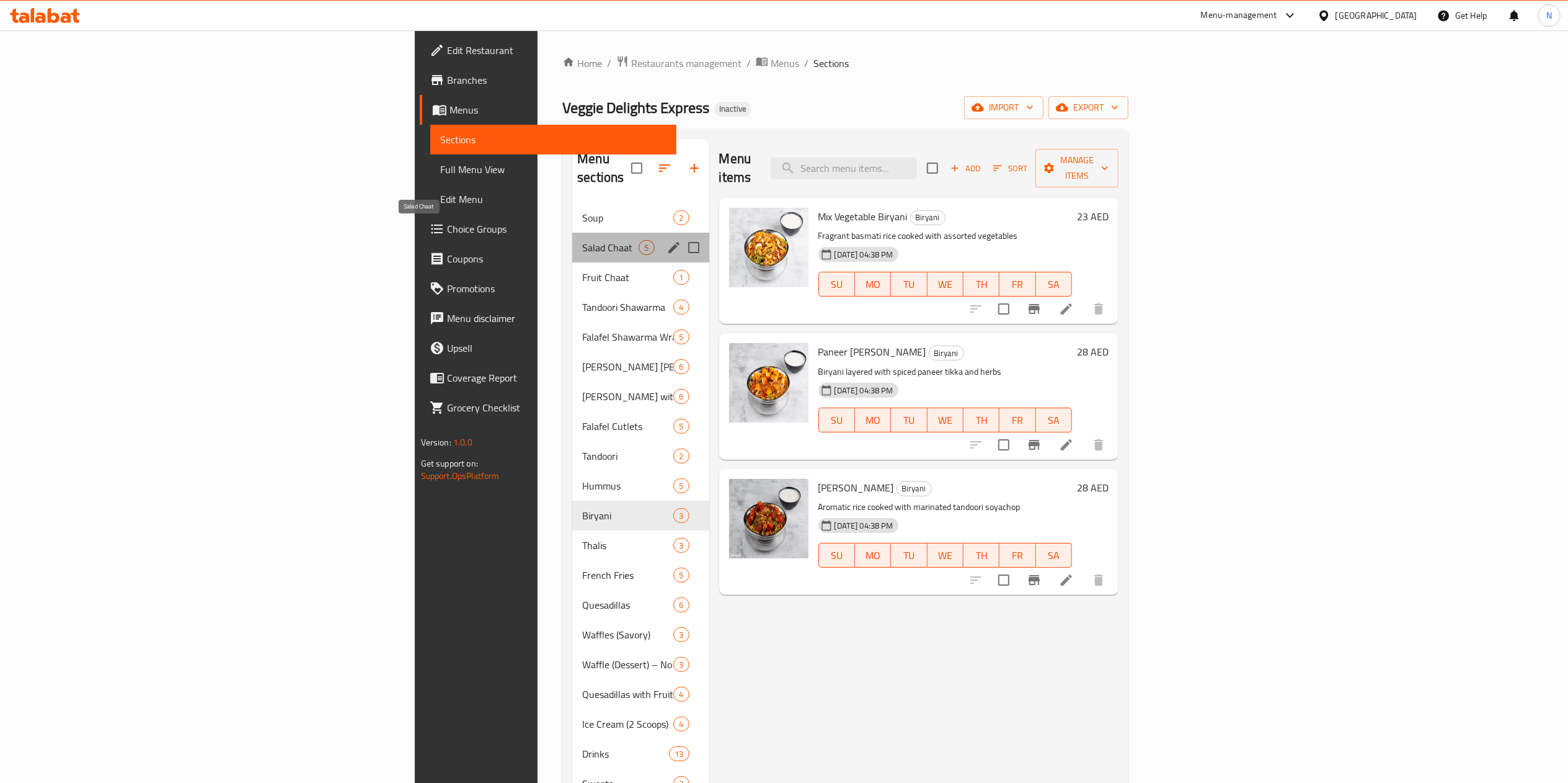
click at [582, 240] on span "Salad Chaat" at bounding box center [610, 247] width 56 height 15
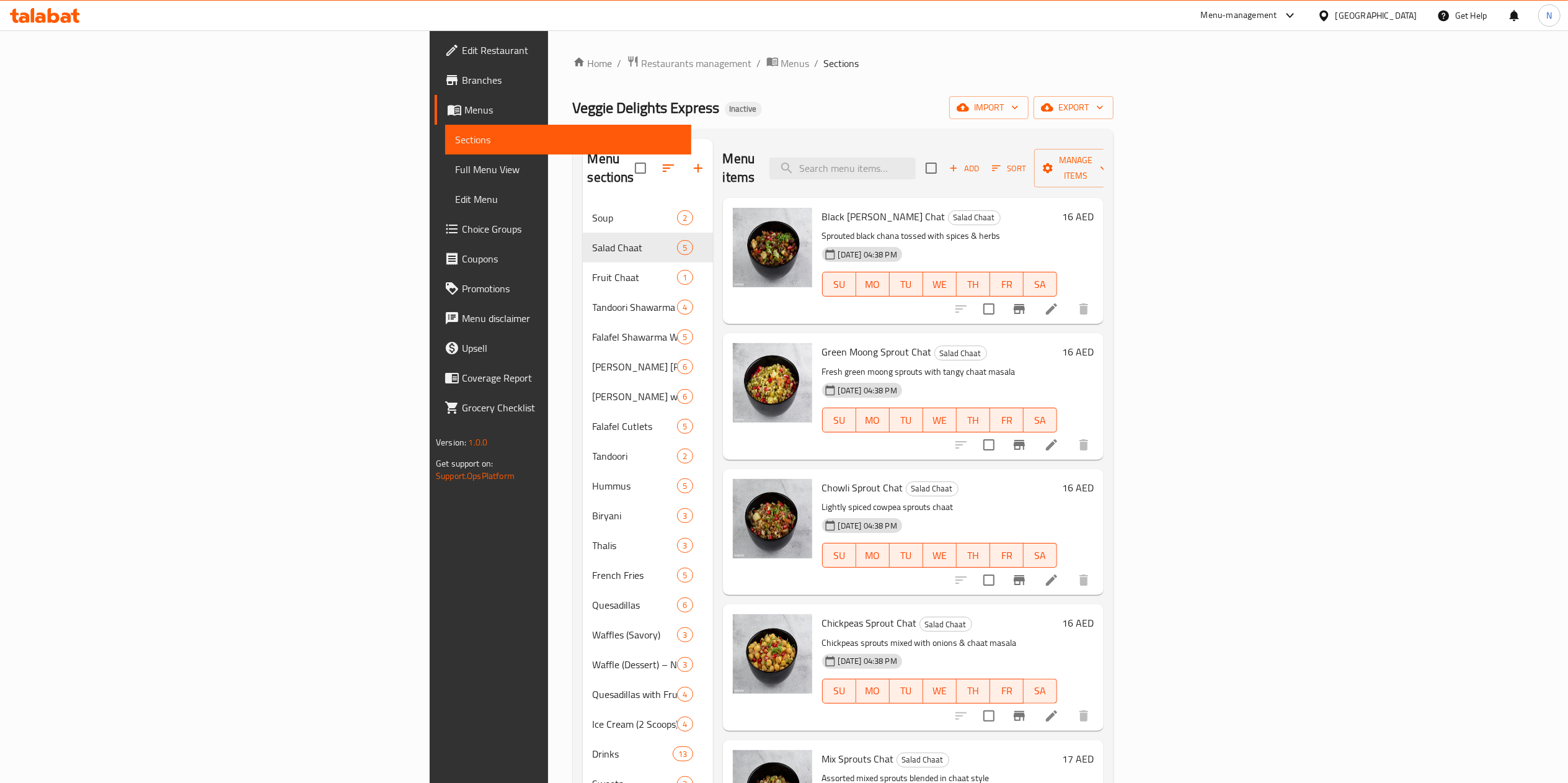
drag, startPoint x: 552, startPoint y: 108, endPoint x: 628, endPoint y: 67, distance: 86.4
click at [628, 67] on ol "Home / Restaurants management / Menus / Sections" at bounding box center [843, 63] width 541 height 16
click at [641, 57] on span "Restaurants management" at bounding box center [696, 62] width 110 height 15
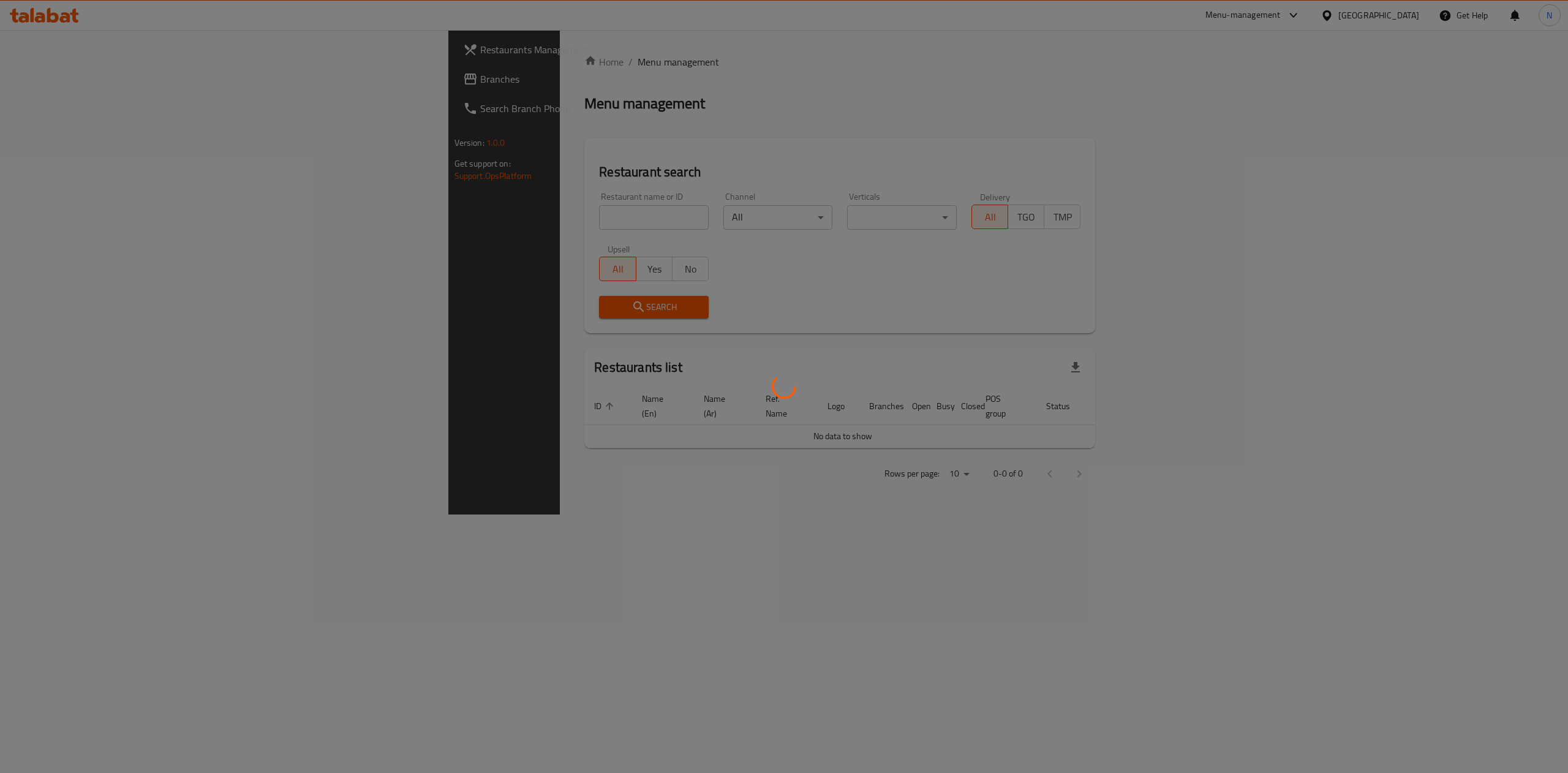
click at [65, 80] on div at bounding box center [784, 386] width 1568 height 773
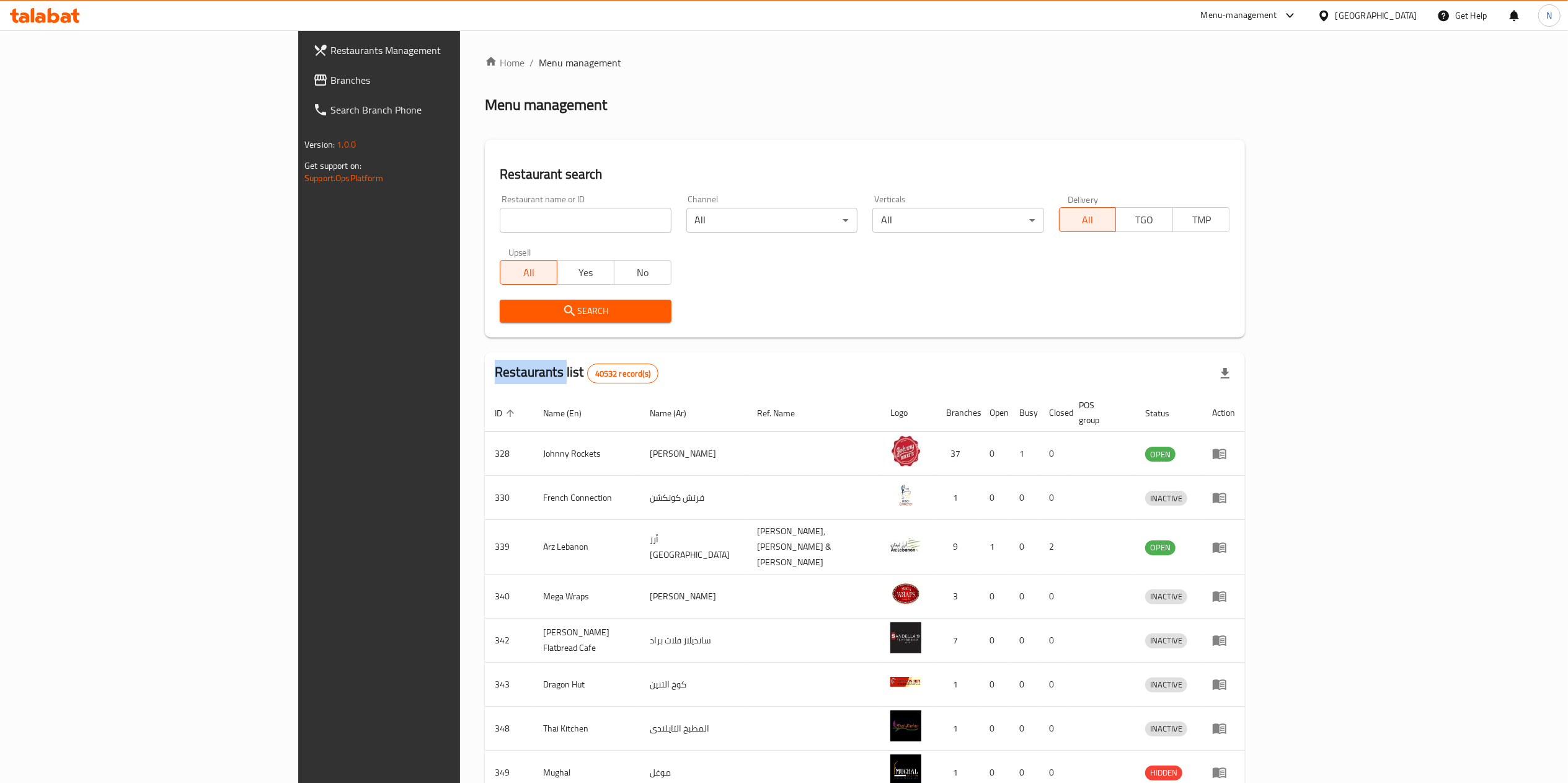
click at [298, 82] on div "Restaurants Management Branches Search Branch Phone Version: 1.0.0 Get support …" at bounding box center [784, 490] width 972 height 919
click at [330, 82] on span "Branches" at bounding box center [439, 80] width 219 height 15
